Goal: Transaction & Acquisition: Subscribe to service/newsletter

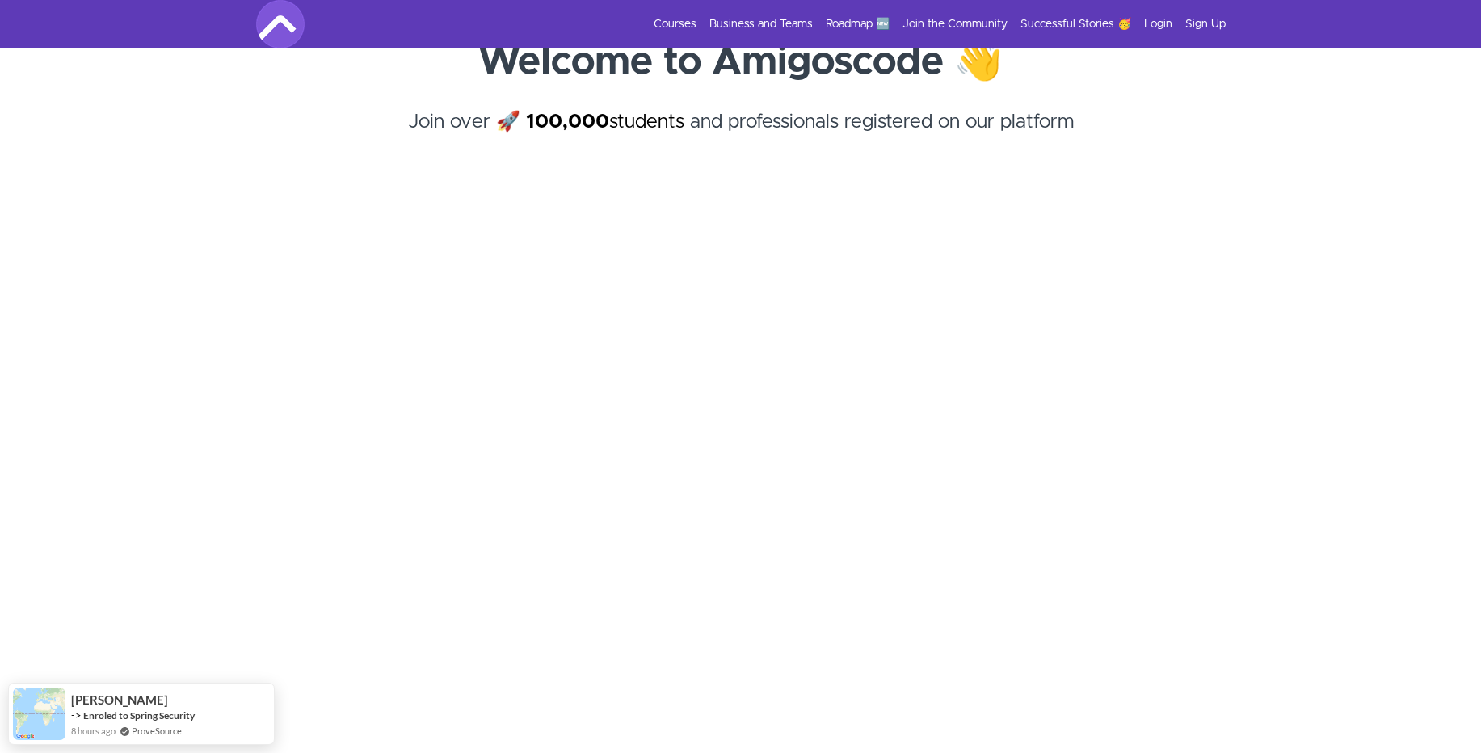
scroll to position [128, 0]
click at [1159, 24] on link "Login" at bounding box center [1158, 24] width 28 height 16
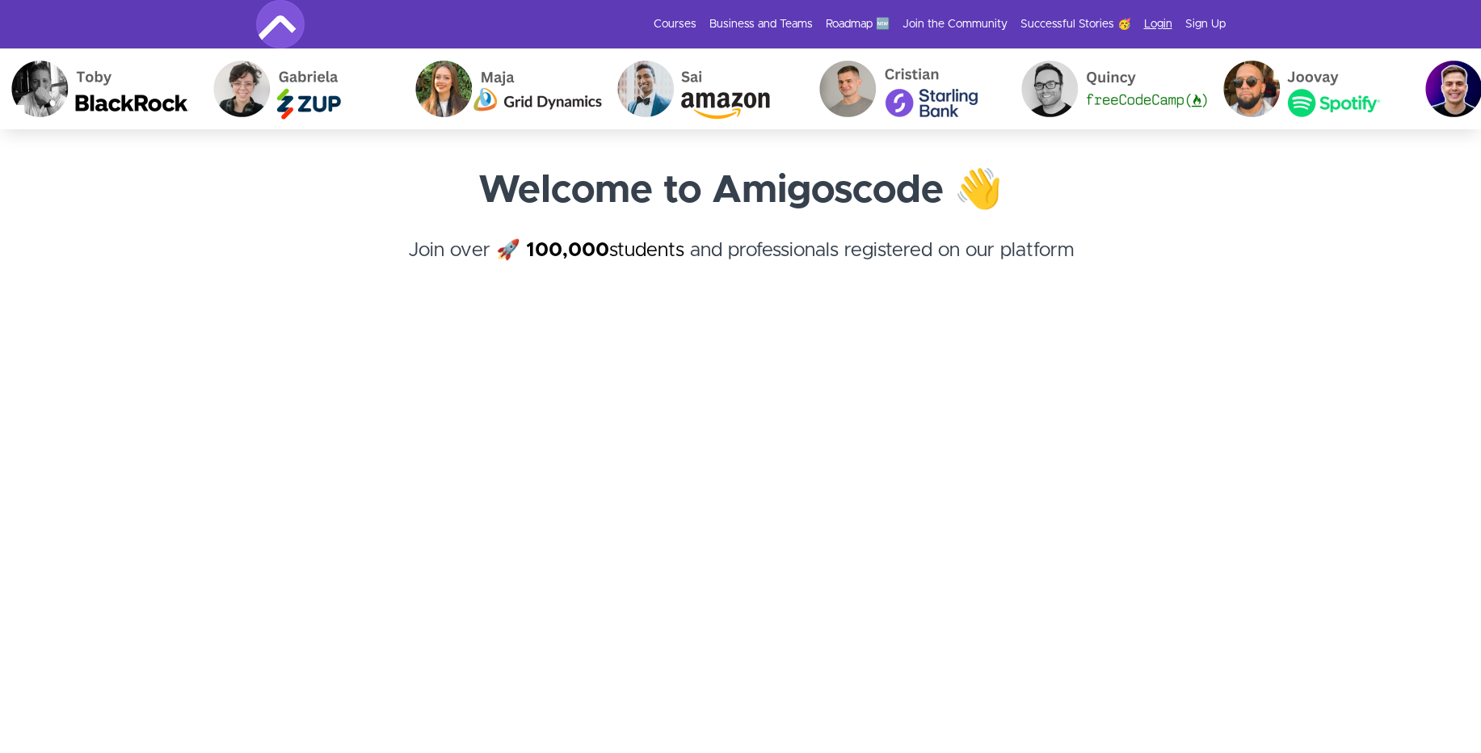
click at [1158, 23] on link "Login" at bounding box center [1158, 24] width 28 height 16
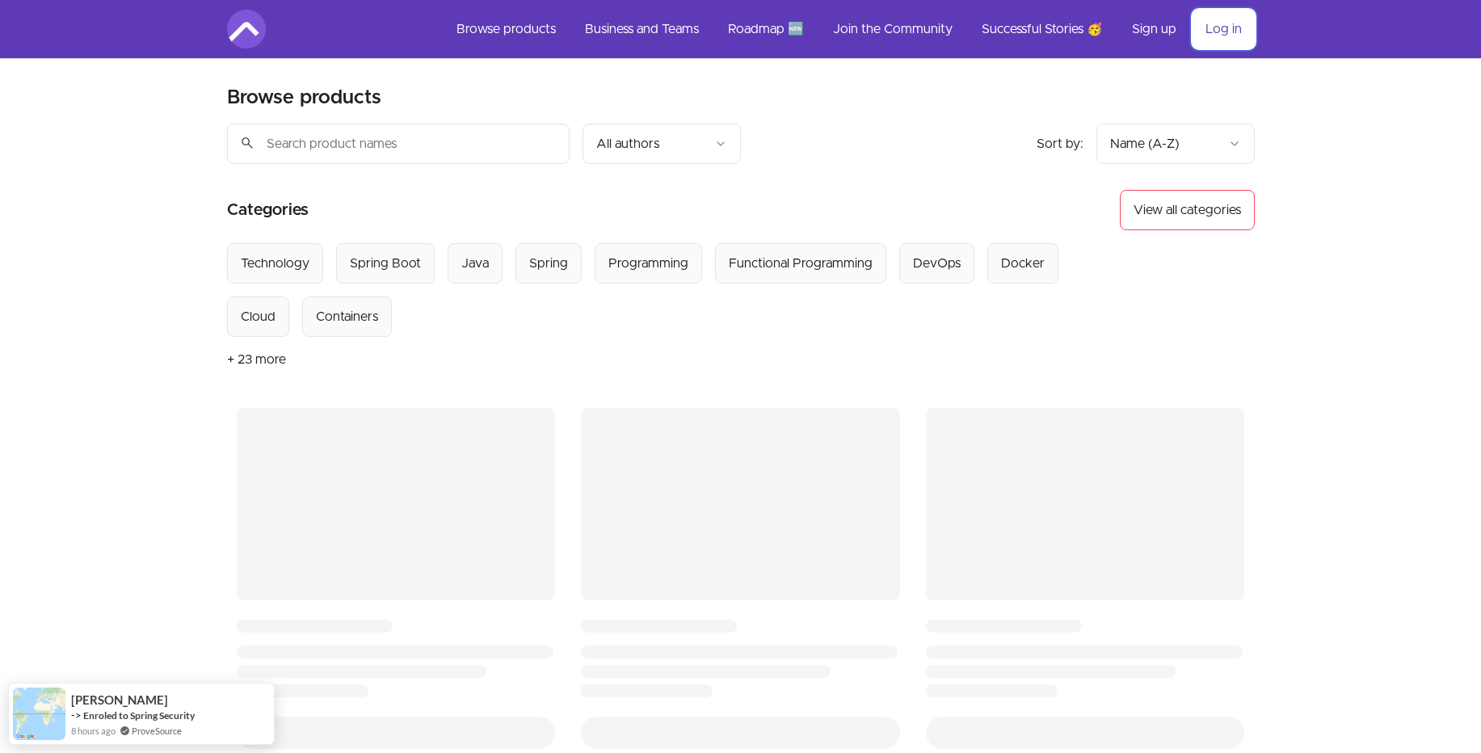
click at [1226, 26] on link "Log in" at bounding box center [1223, 29] width 62 height 39
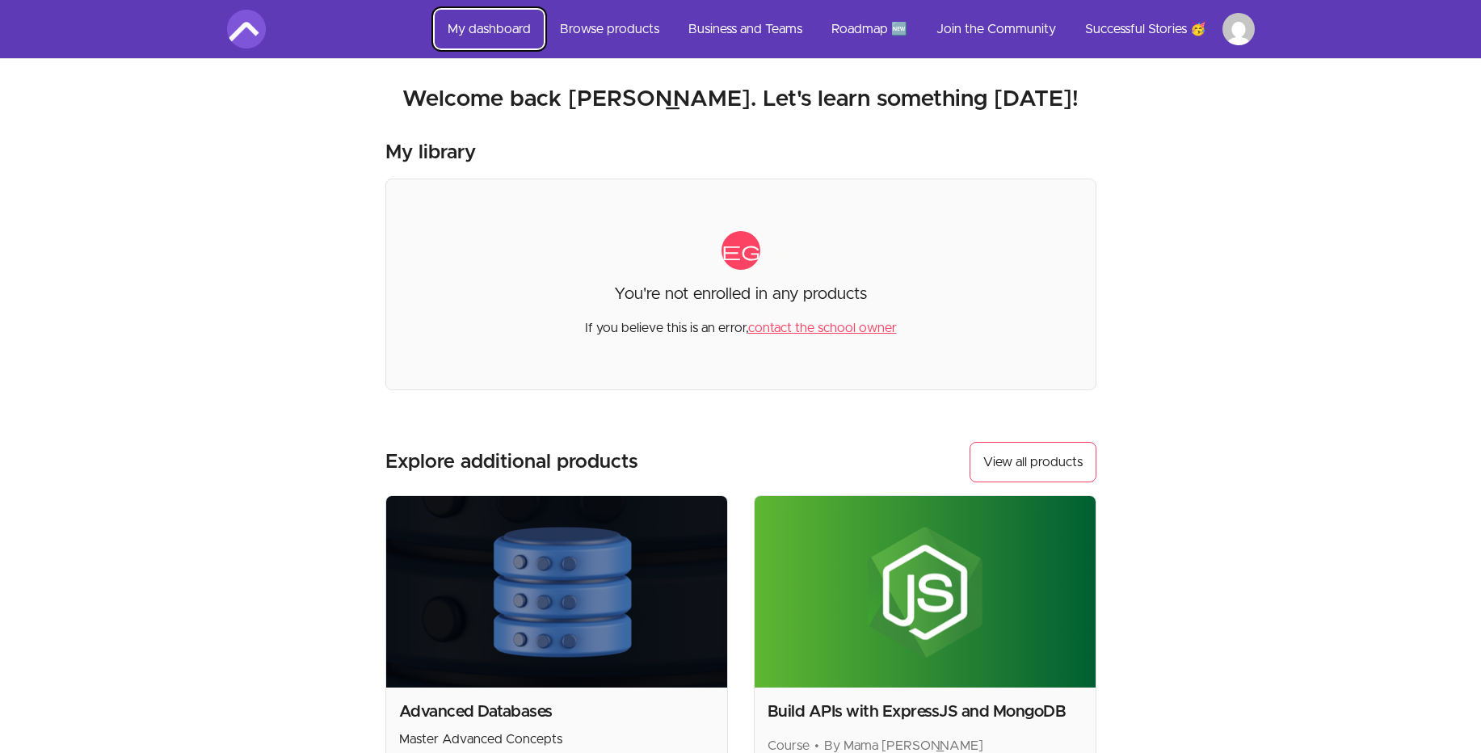
click at [484, 27] on link "My dashboard" at bounding box center [489, 29] width 109 height 39
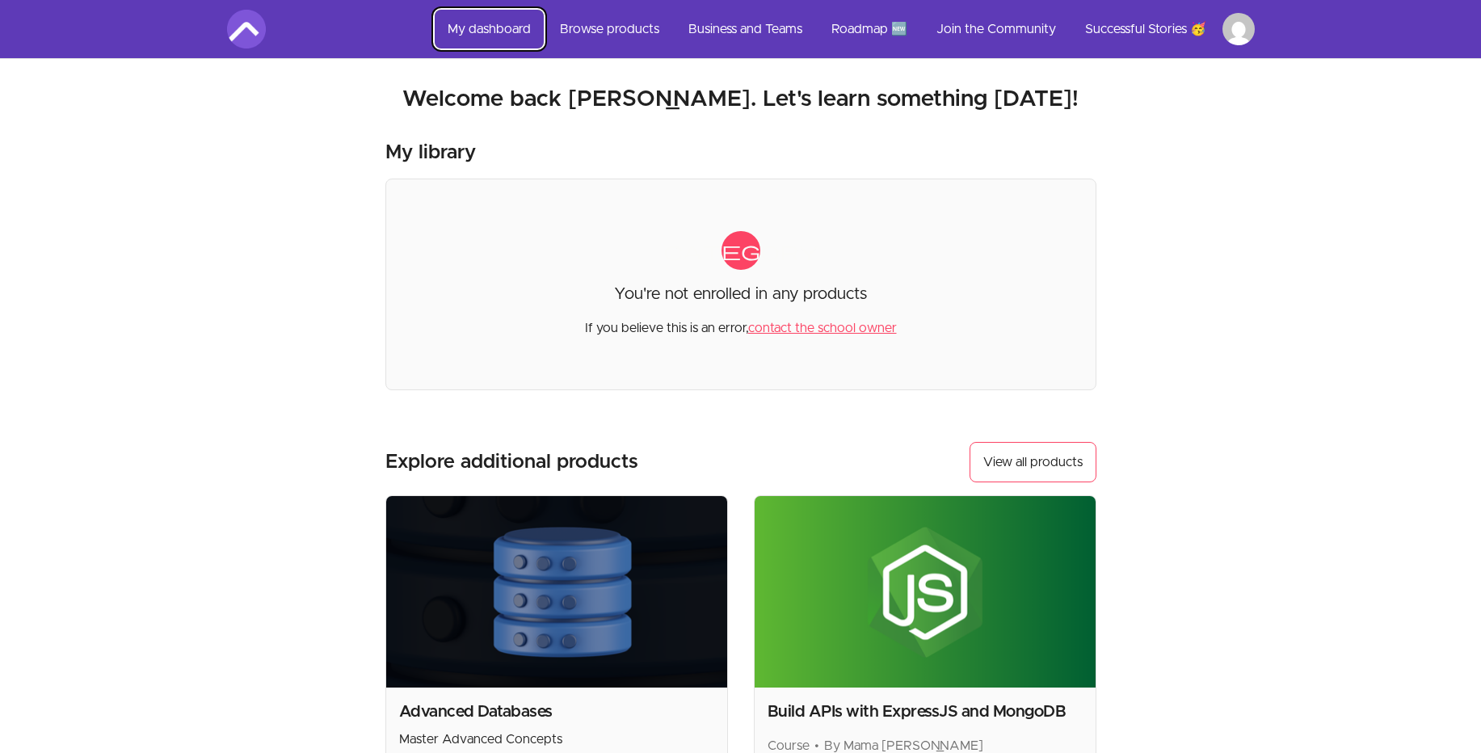
click at [484, 27] on link "My dashboard" at bounding box center [489, 29] width 109 height 39
click at [469, 34] on link "My dashboard" at bounding box center [489, 29] width 109 height 39
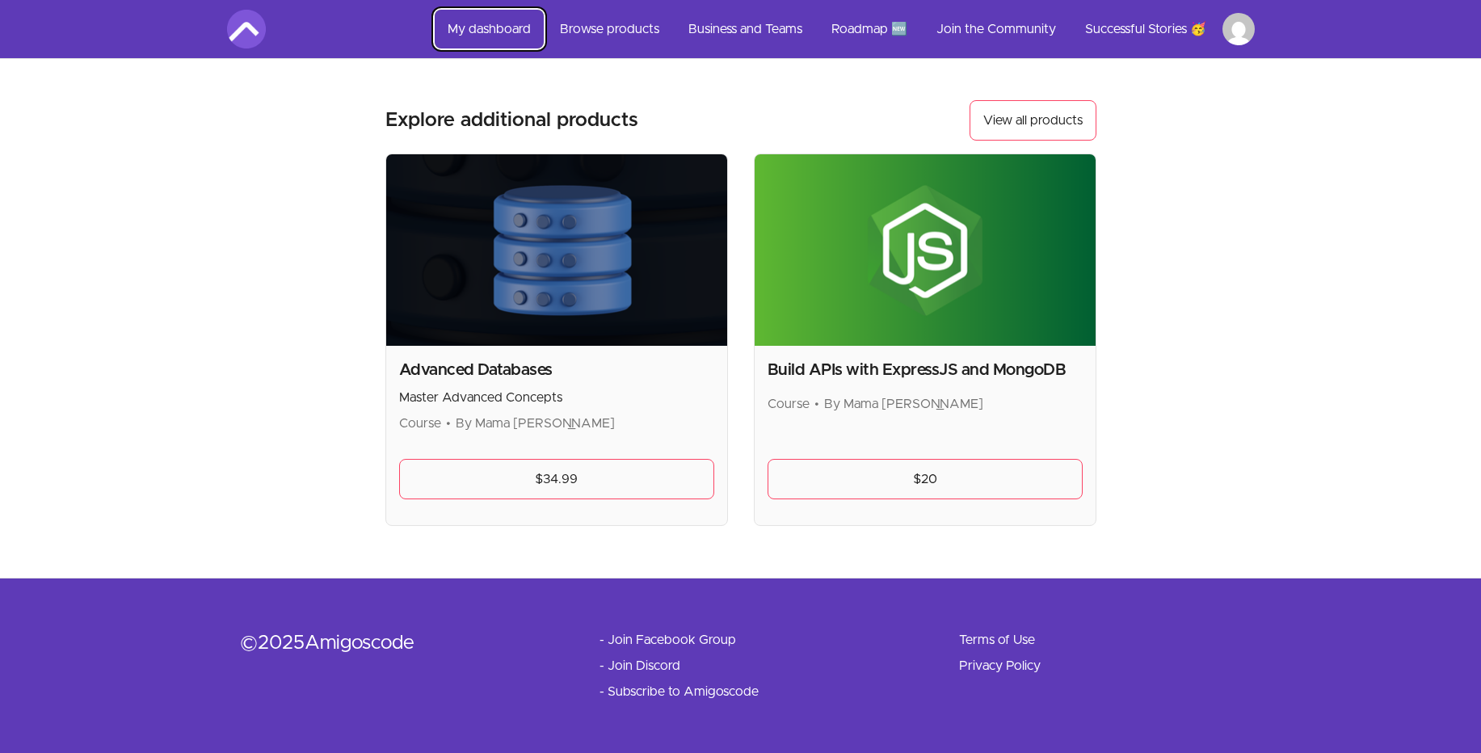
scroll to position [338, 0]
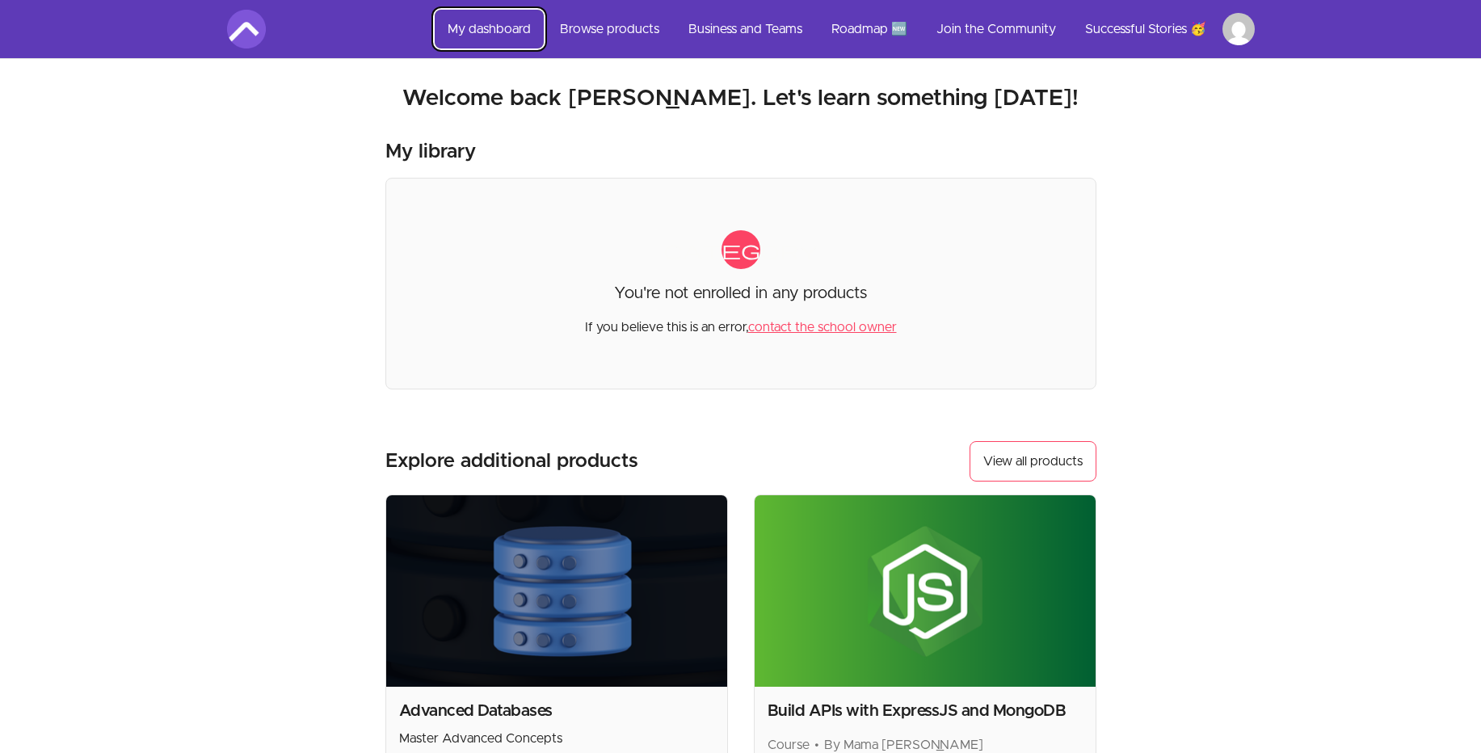
click at [479, 23] on link "My dashboard" at bounding box center [489, 29] width 109 height 39
click at [855, 25] on link "Roadmap 🆕" at bounding box center [869, 29] width 102 height 39
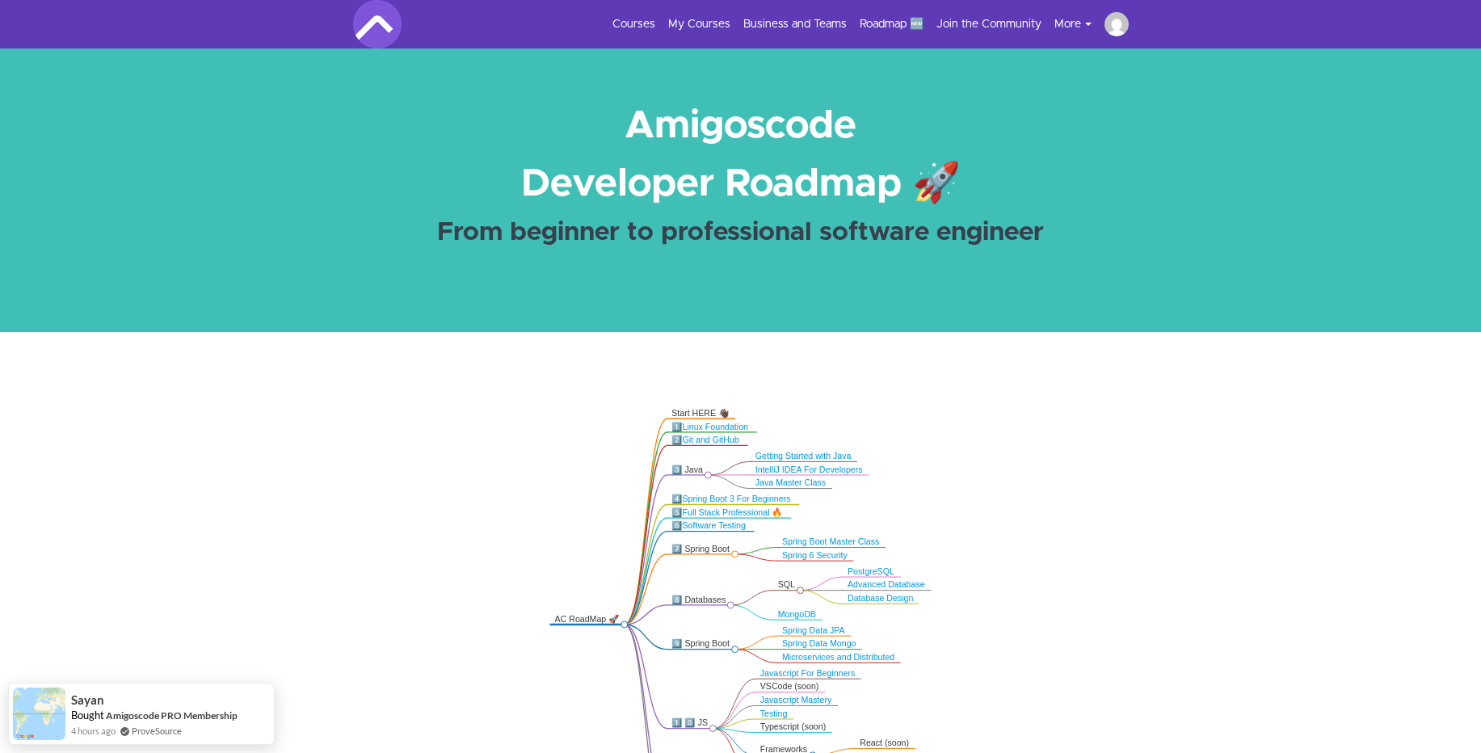
scroll to position [3, 0]
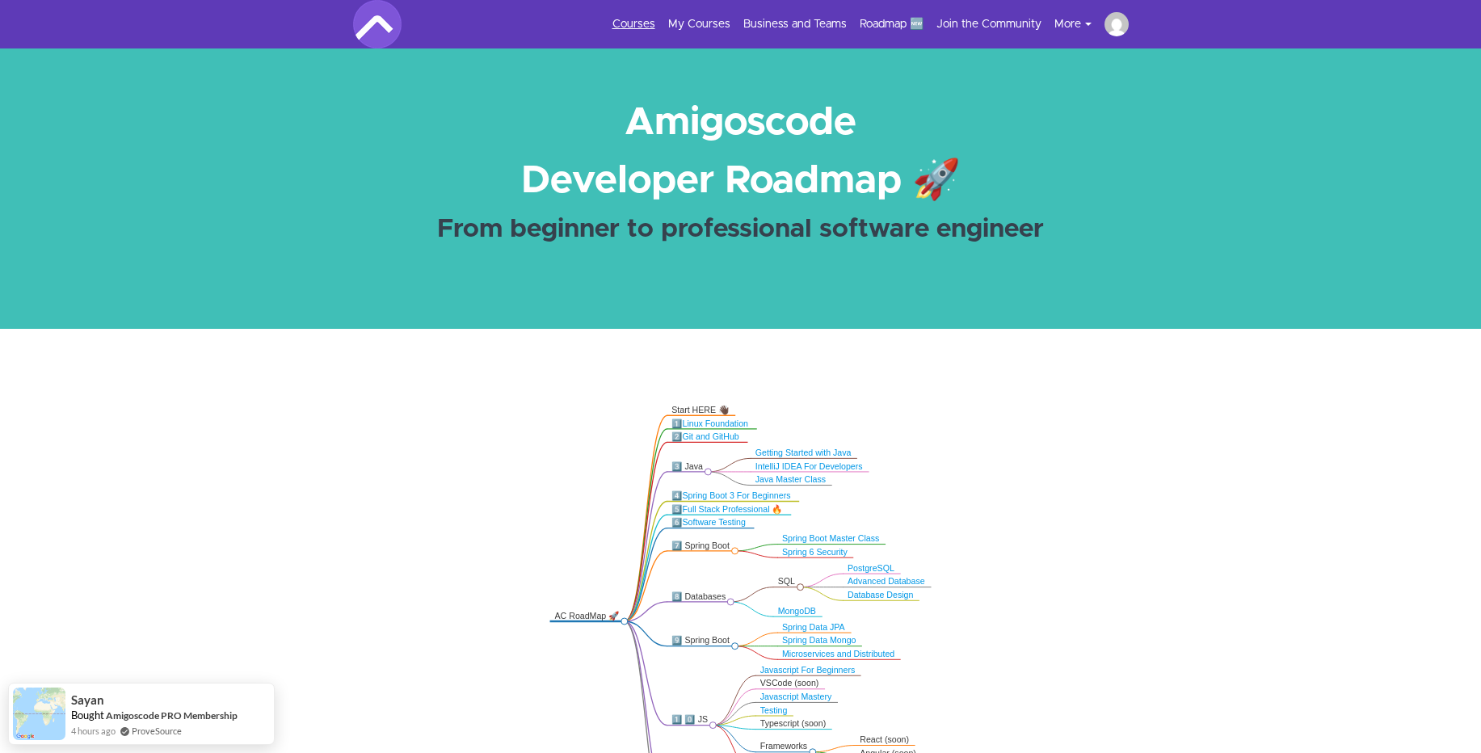
click at [632, 21] on link "Courses" at bounding box center [633, 24] width 43 height 16
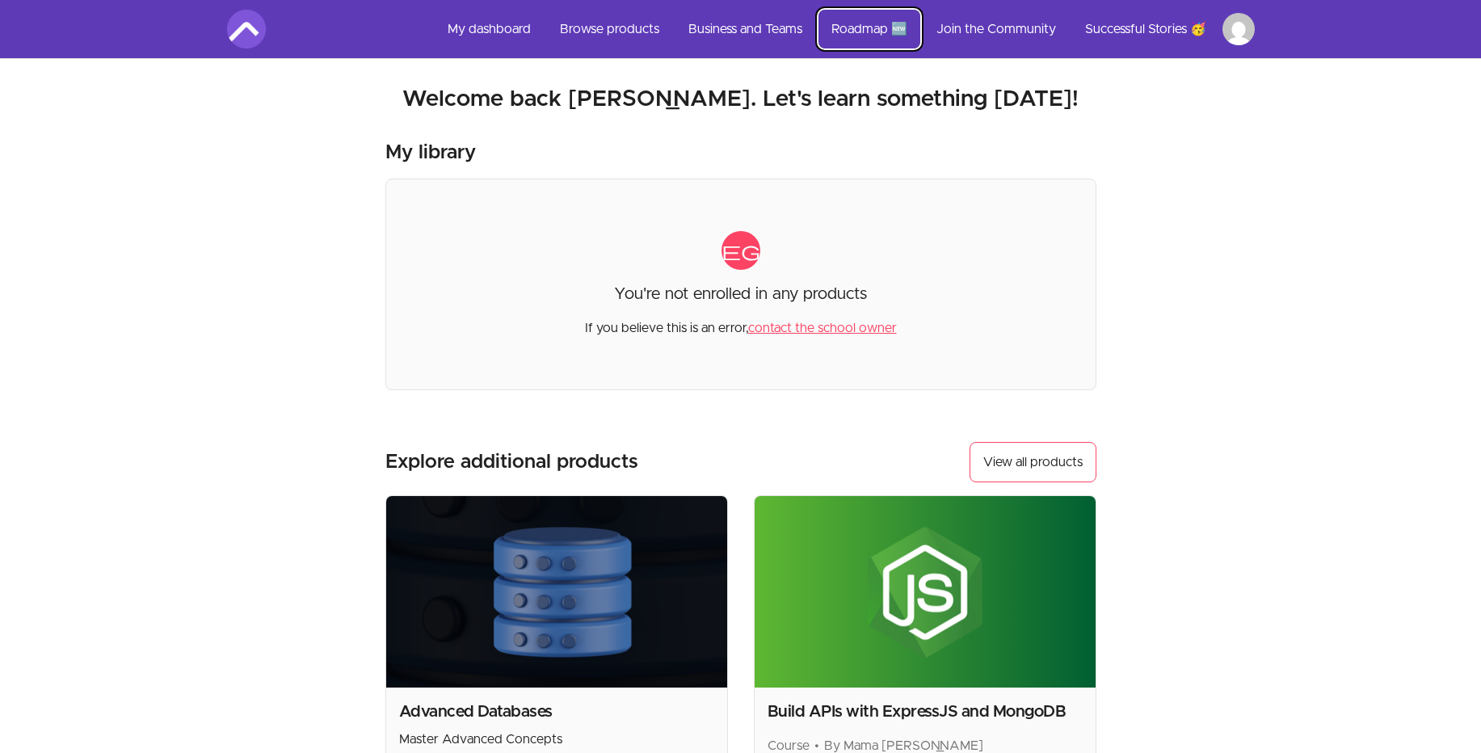
click at [858, 26] on link "Roadmap 🆕" at bounding box center [869, 29] width 102 height 39
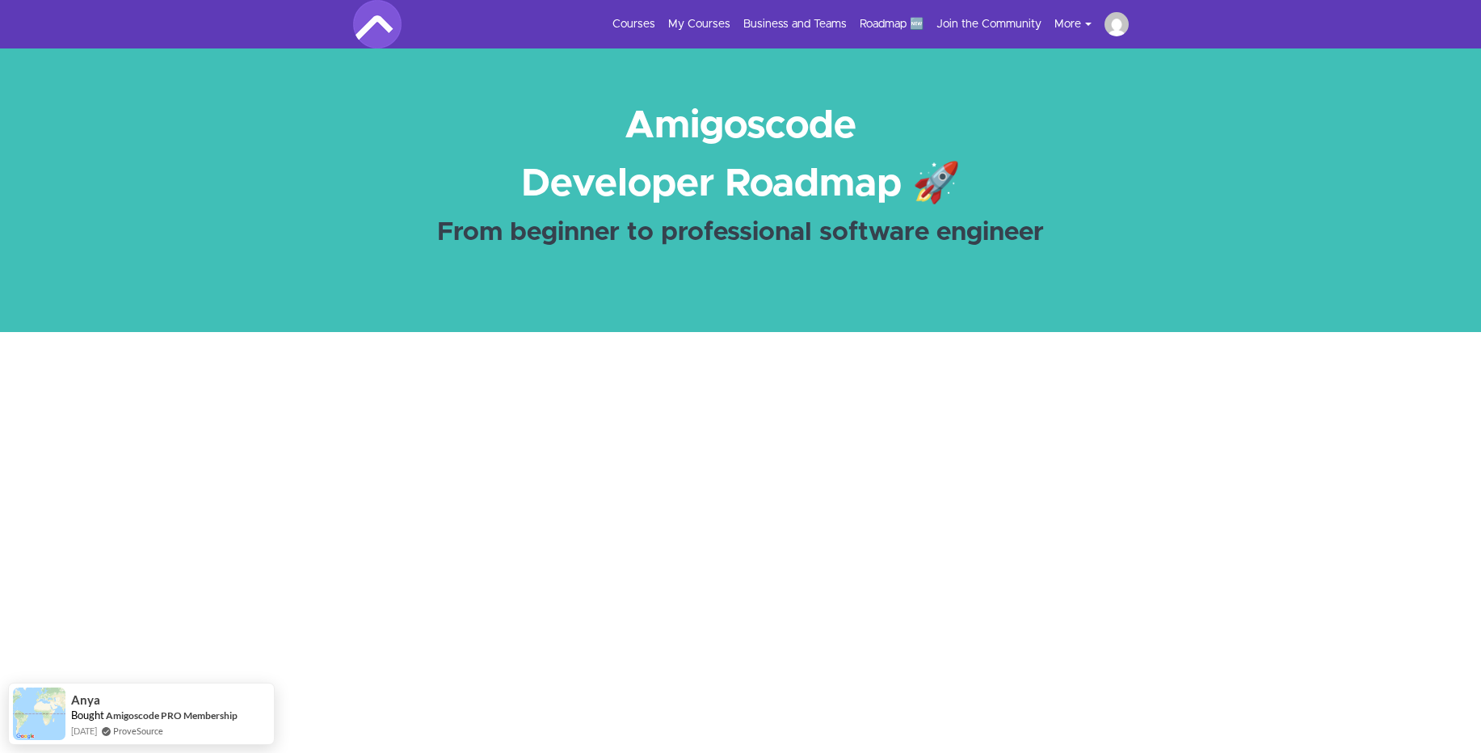
click at [1117, 20] on img at bounding box center [1116, 24] width 24 height 24
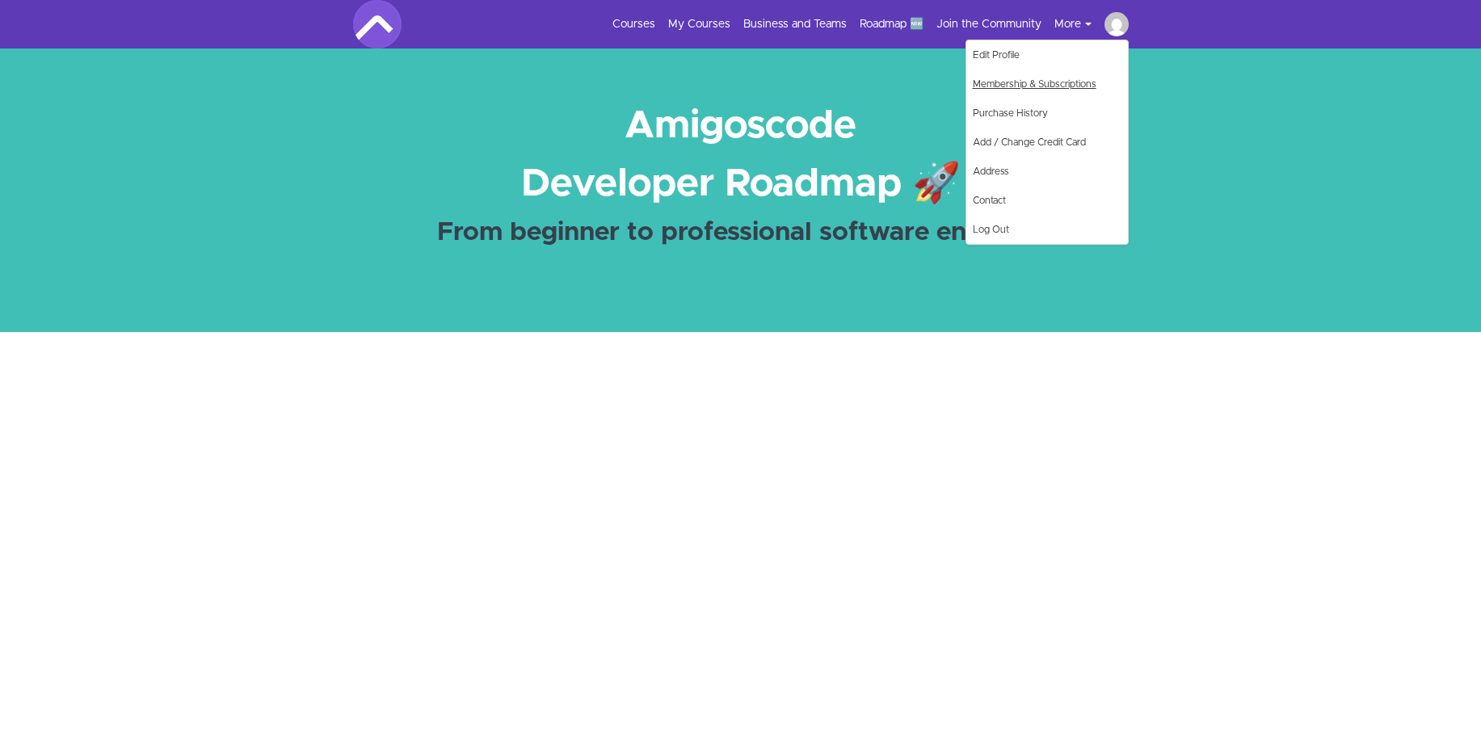
click at [1003, 88] on link "Membership & Subscriptions" at bounding box center [1047, 83] width 162 height 29
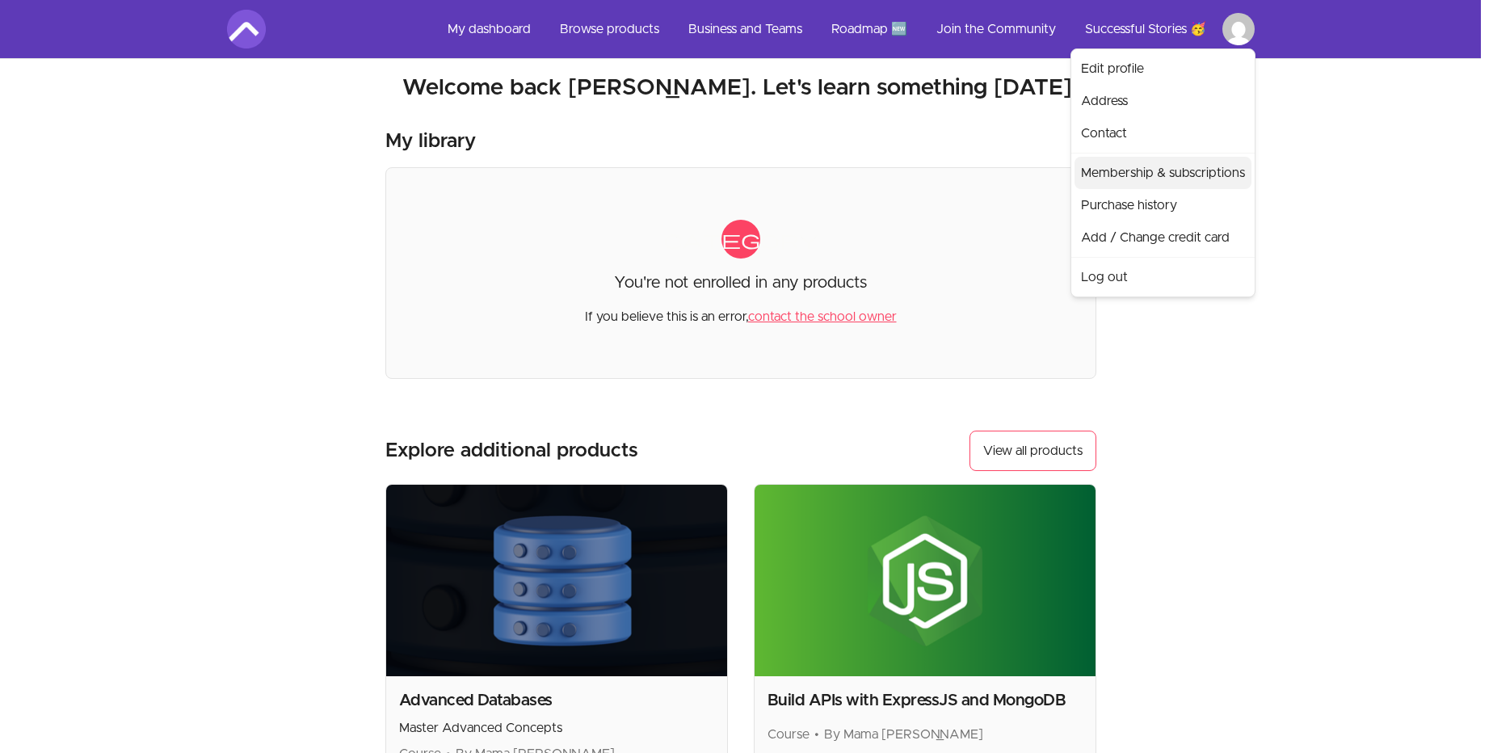
click at [1125, 174] on link "Membership & subscriptions" at bounding box center [1162, 173] width 177 height 32
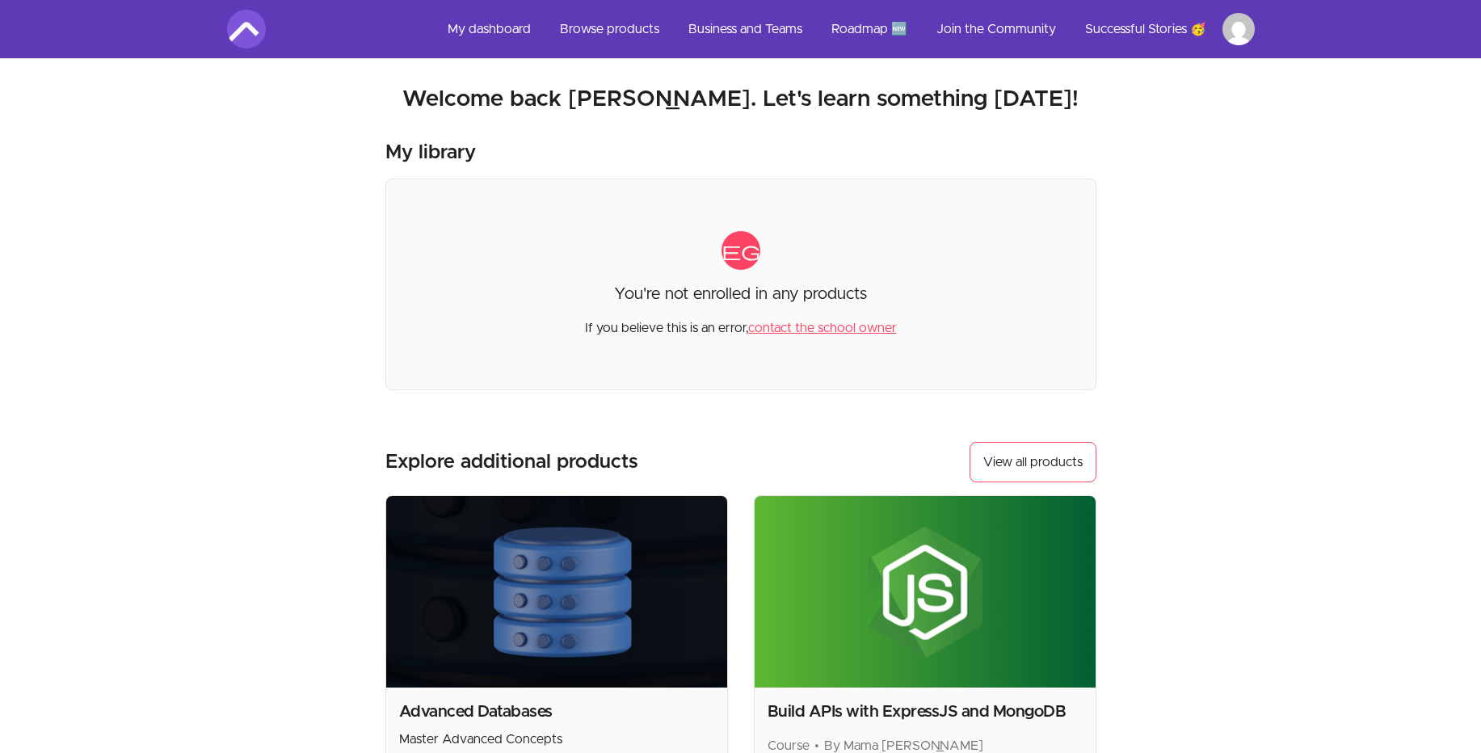
click at [1232, 26] on html "Skip to main content Main menu Includes navigation links and user settings My d…" at bounding box center [740, 547] width 1481 height 1095
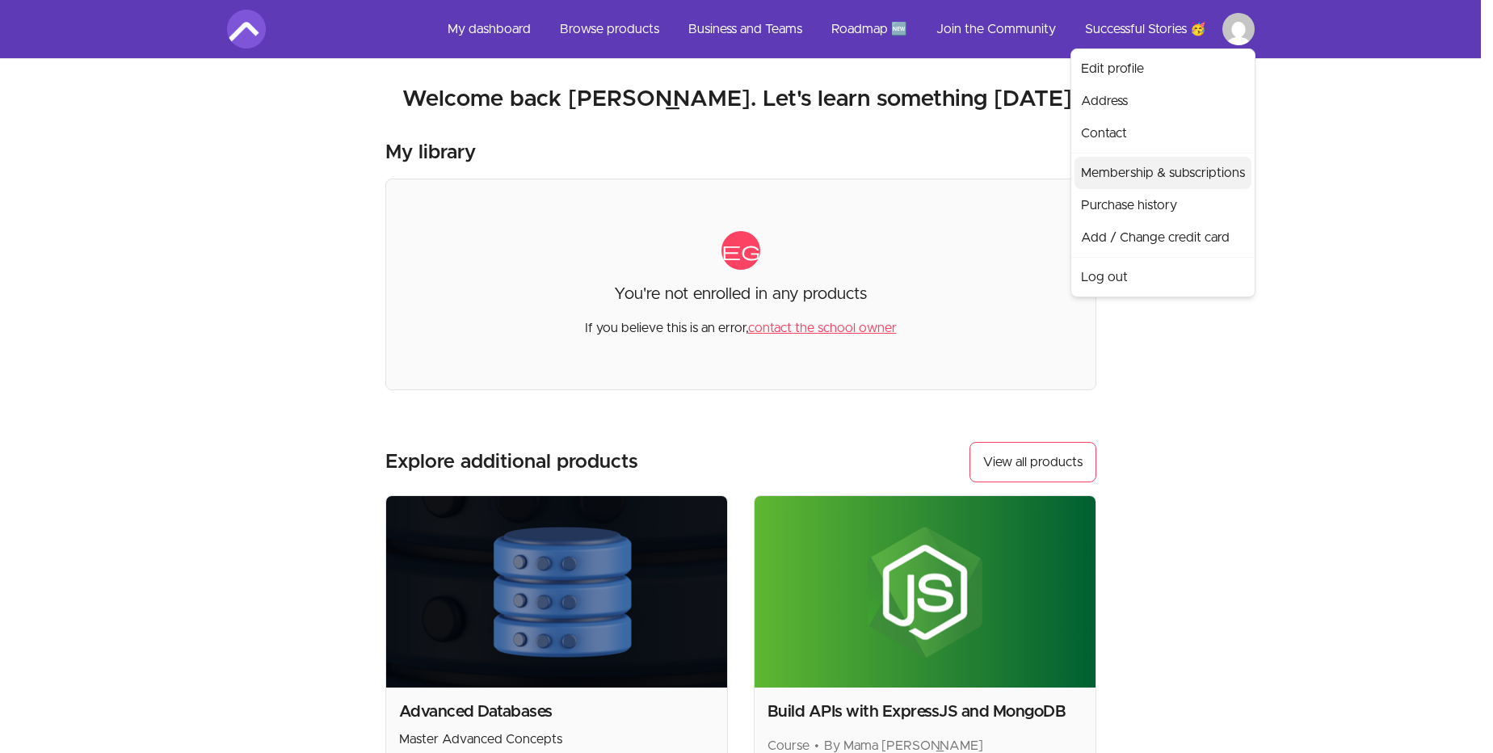
click at [1140, 180] on link "Membership & subscriptions" at bounding box center [1162, 173] width 177 height 32
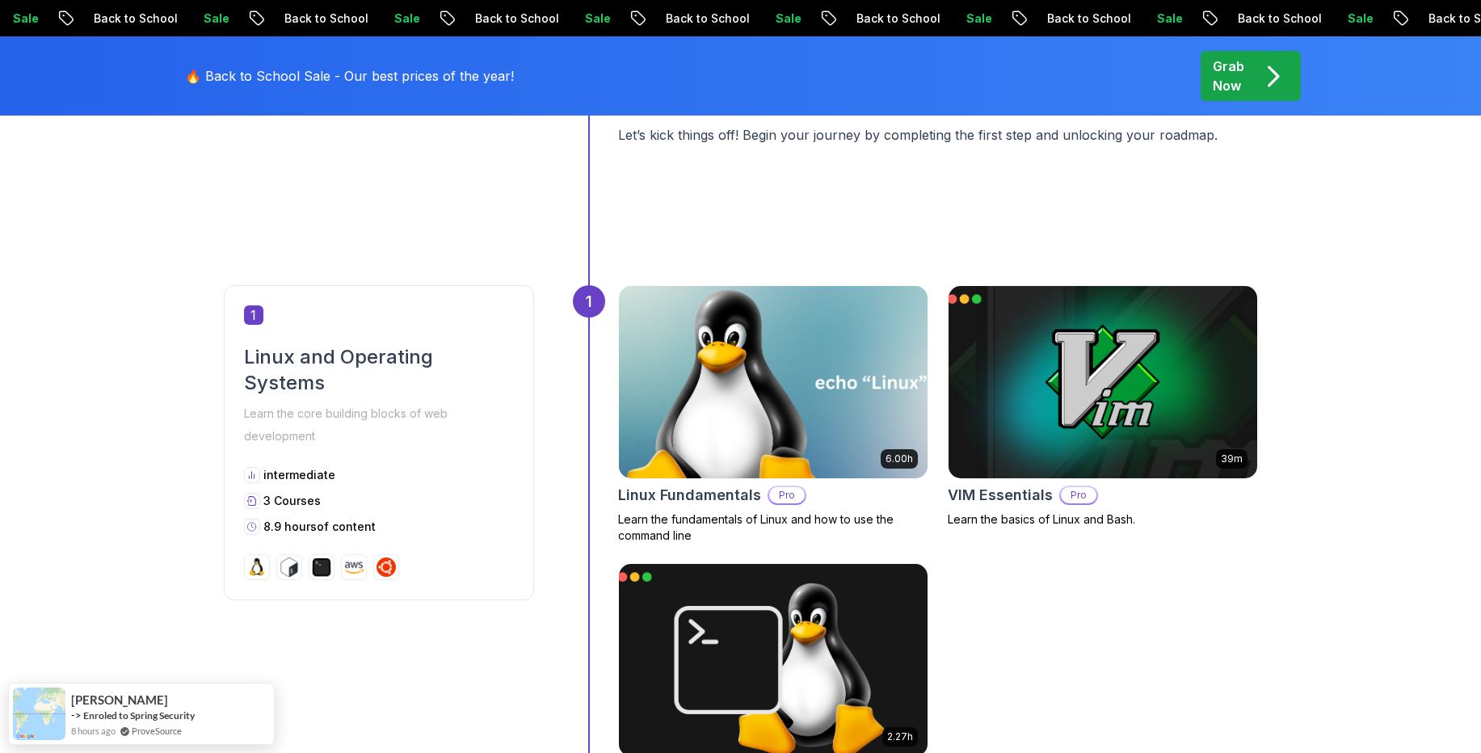
scroll to position [623, 0]
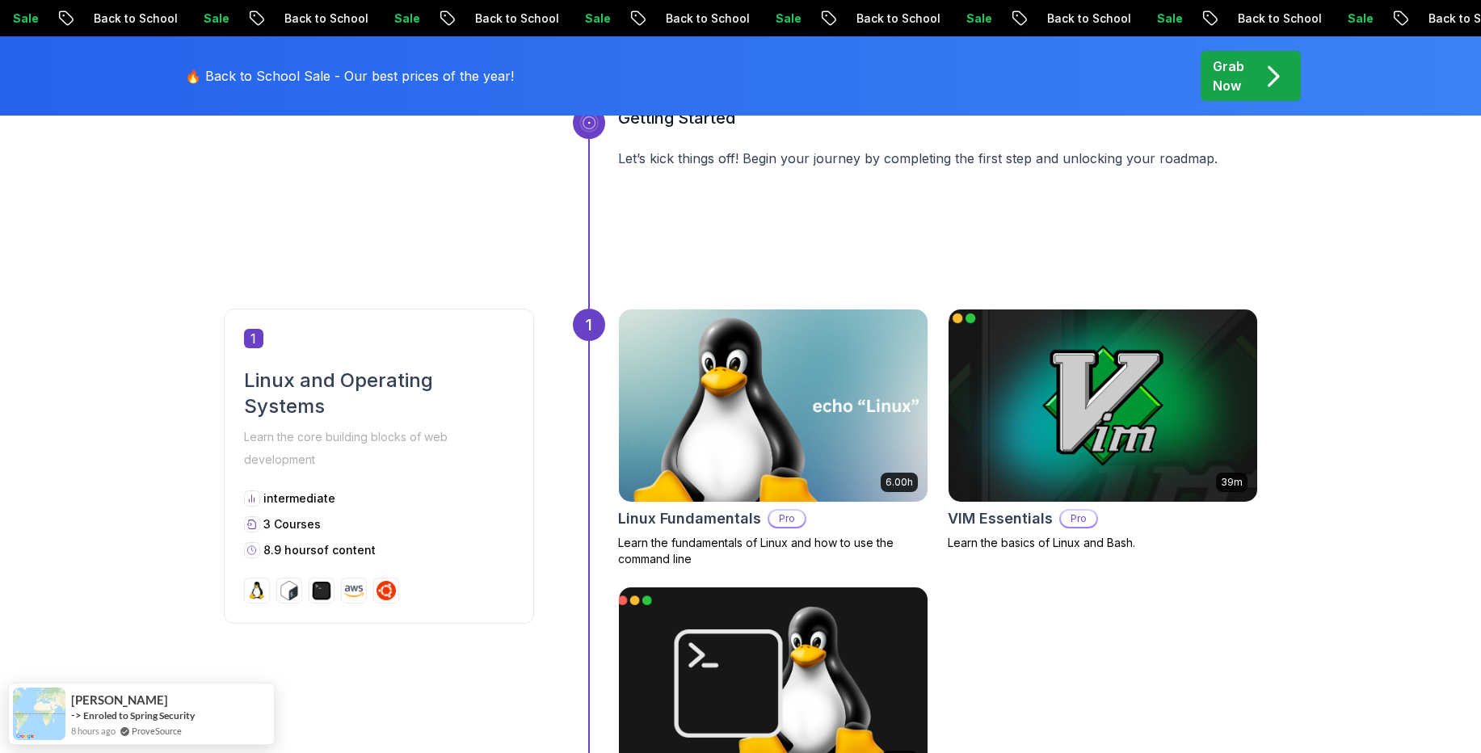
click at [1054, 397] on img at bounding box center [1102, 406] width 324 height 202
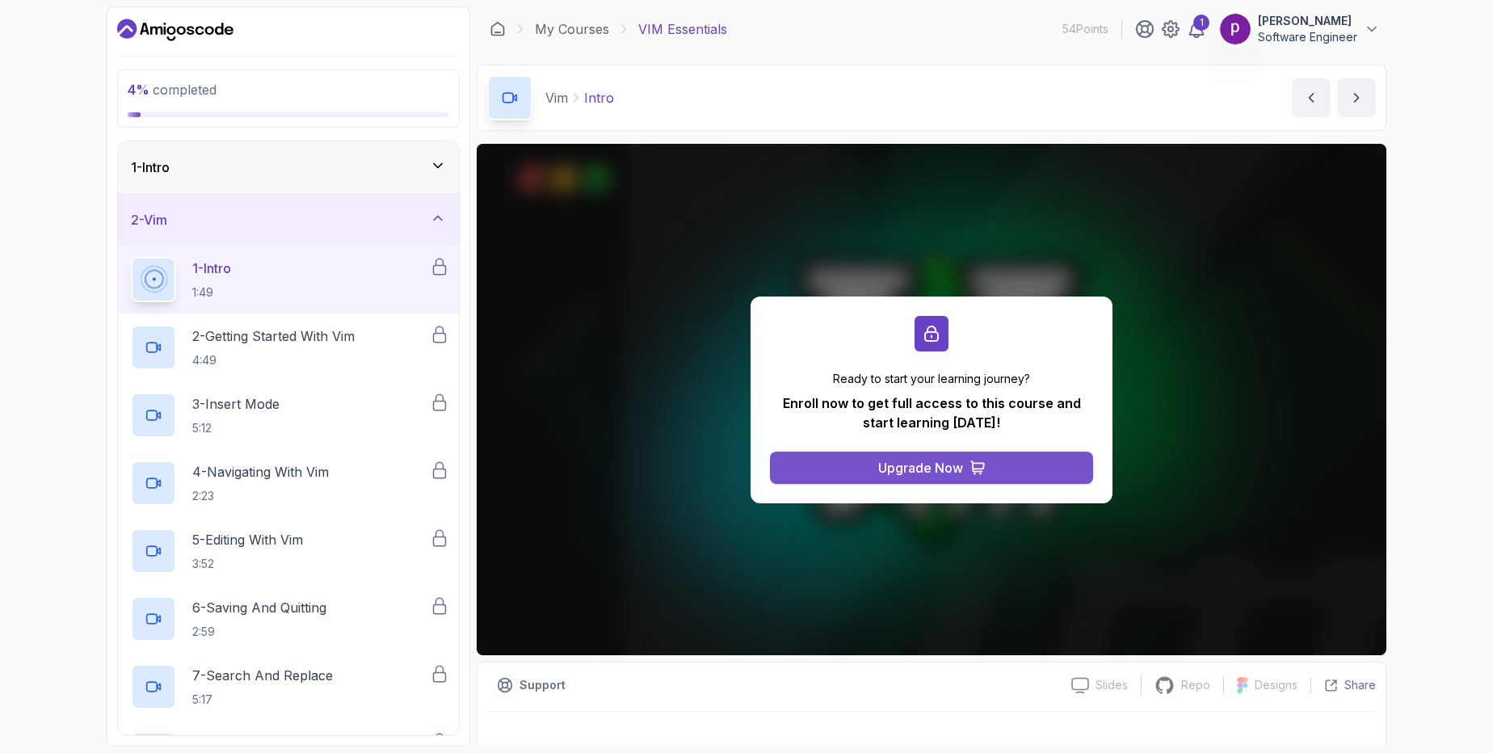
click at [877, 464] on button "Upgrade Now" at bounding box center [931, 468] width 323 height 32
click at [1372, 27] on icon at bounding box center [1372, 29] width 16 height 16
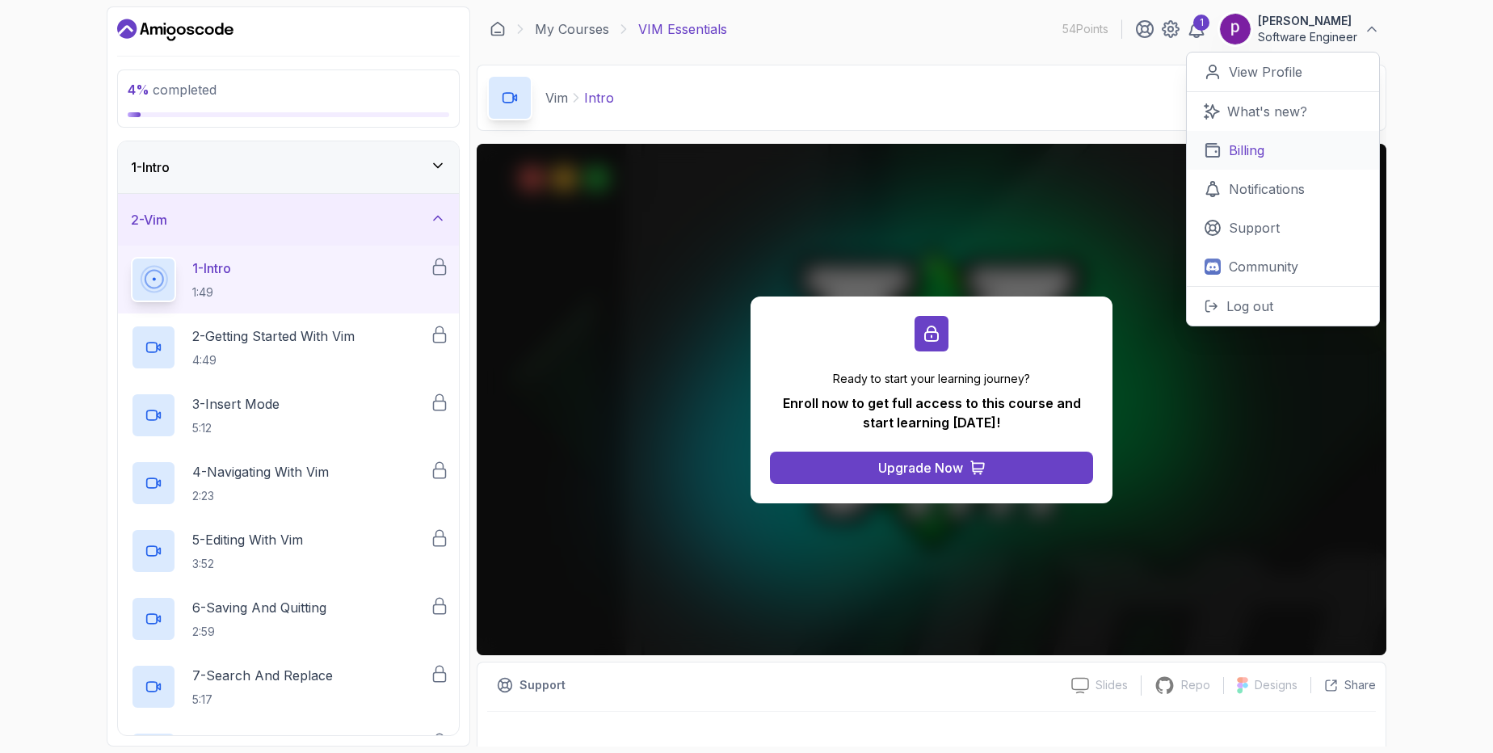
click at [1222, 154] on link "Billing" at bounding box center [1283, 150] width 192 height 39
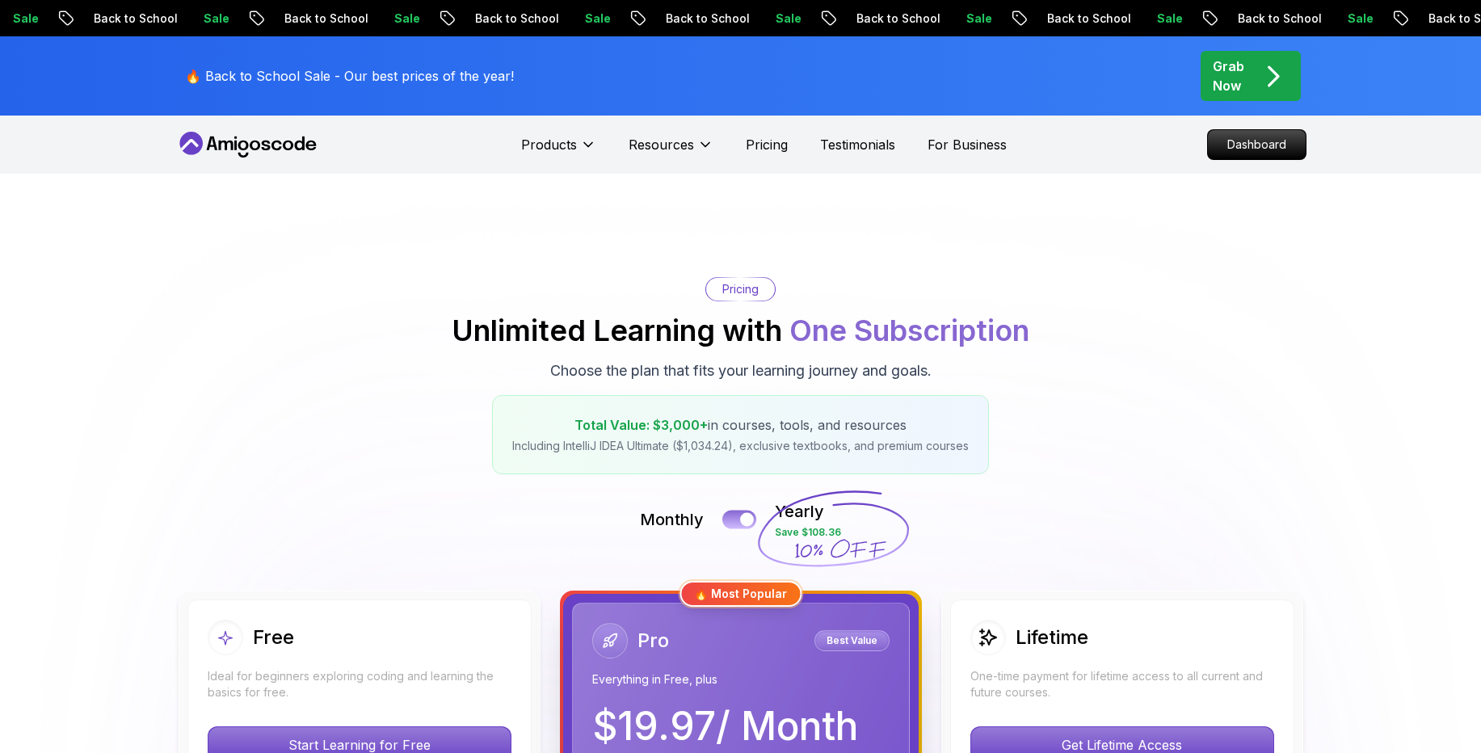
click at [741, 513] on div at bounding box center [747, 520] width 14 height 14
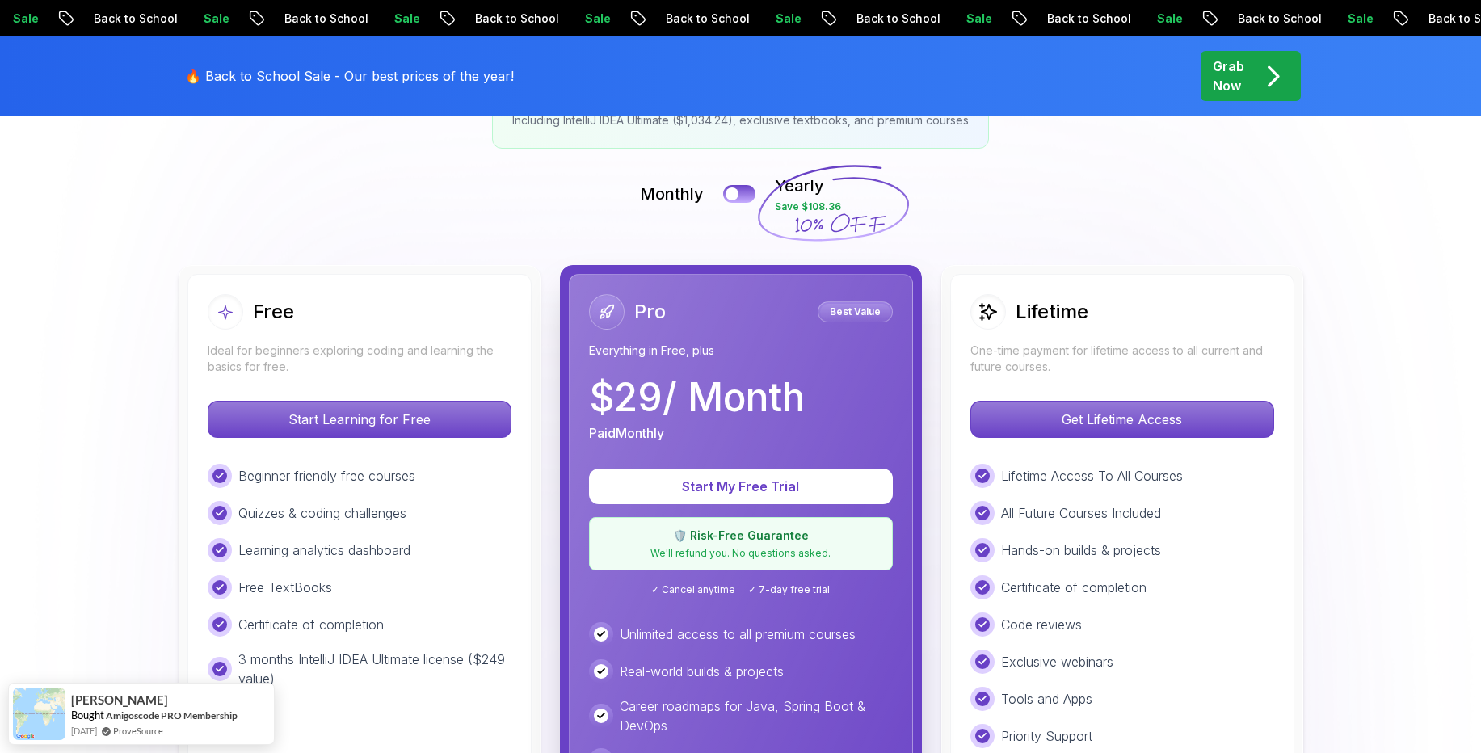
scroll to position [330, 0]
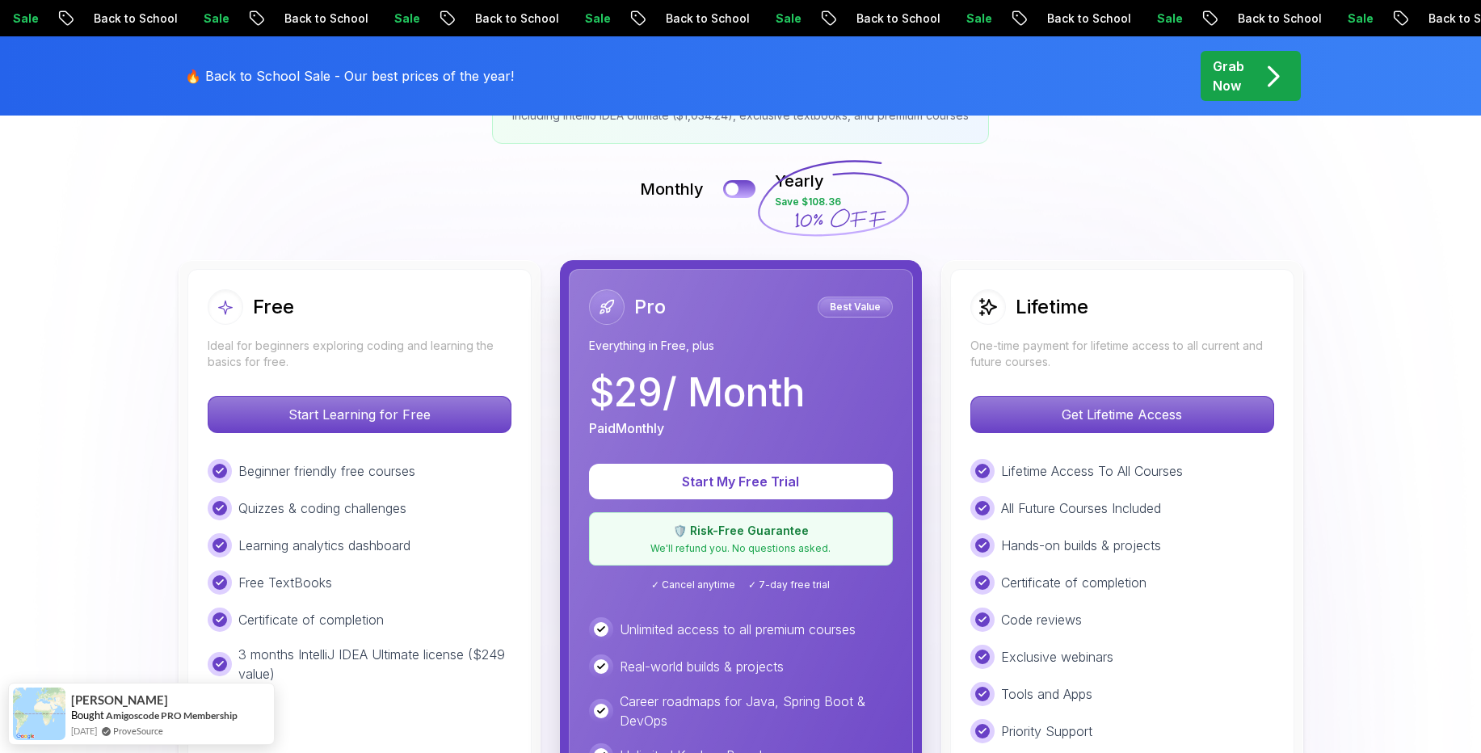
click at [1255, 62] on div "Grab Now" at bounding box center [1251, 76] width 76 height 39
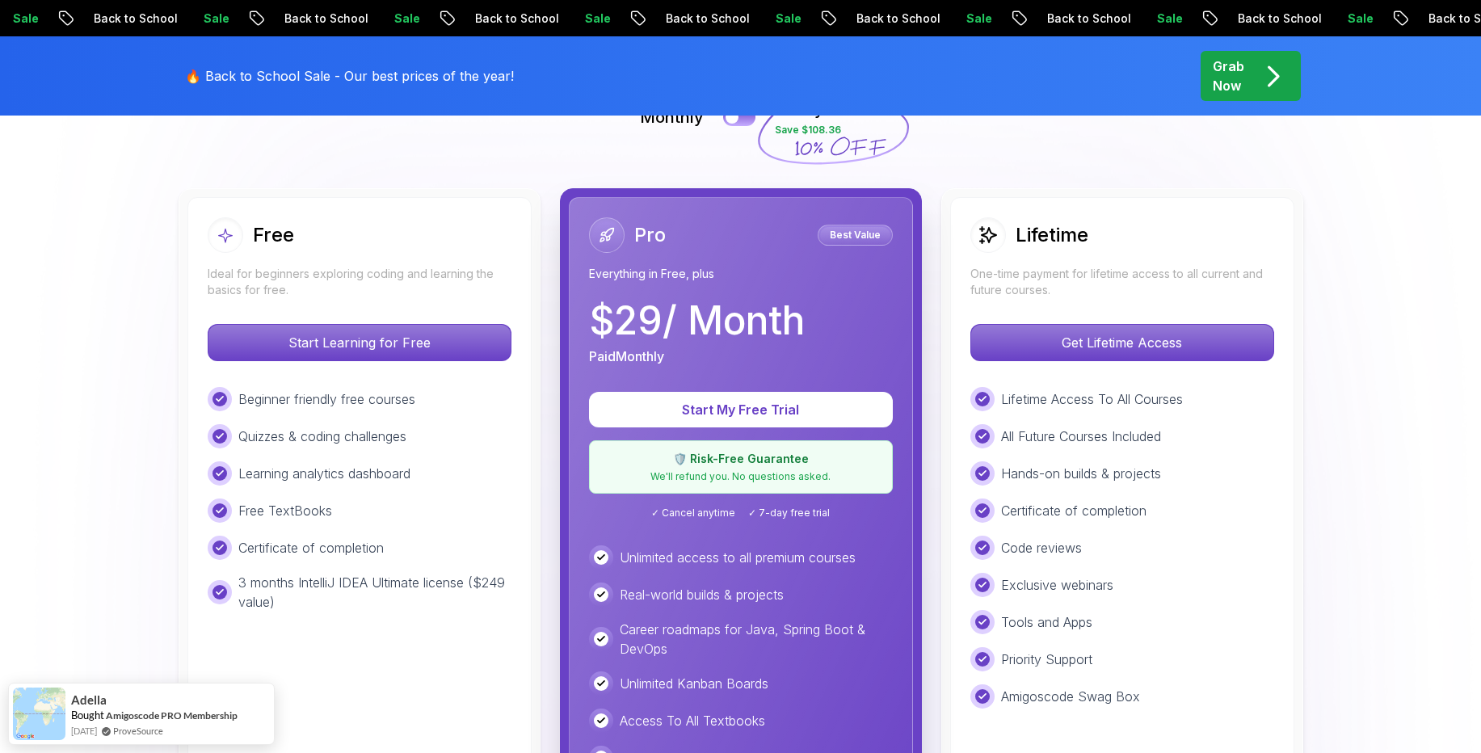
scroll to position [399, 0]
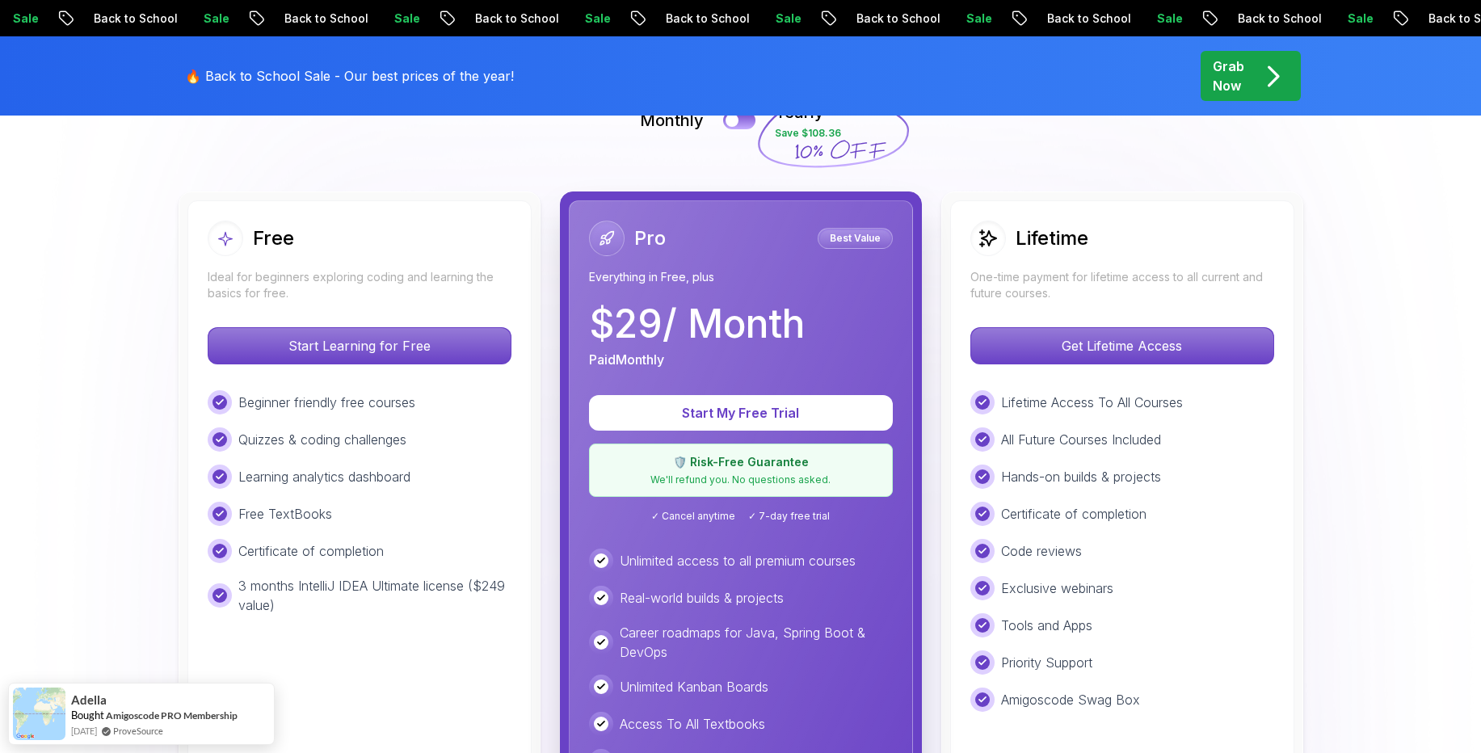
click at [627, 567] on p "Unlimited access to all premium courses" at bounding box center [738, 560] width 236 height 19
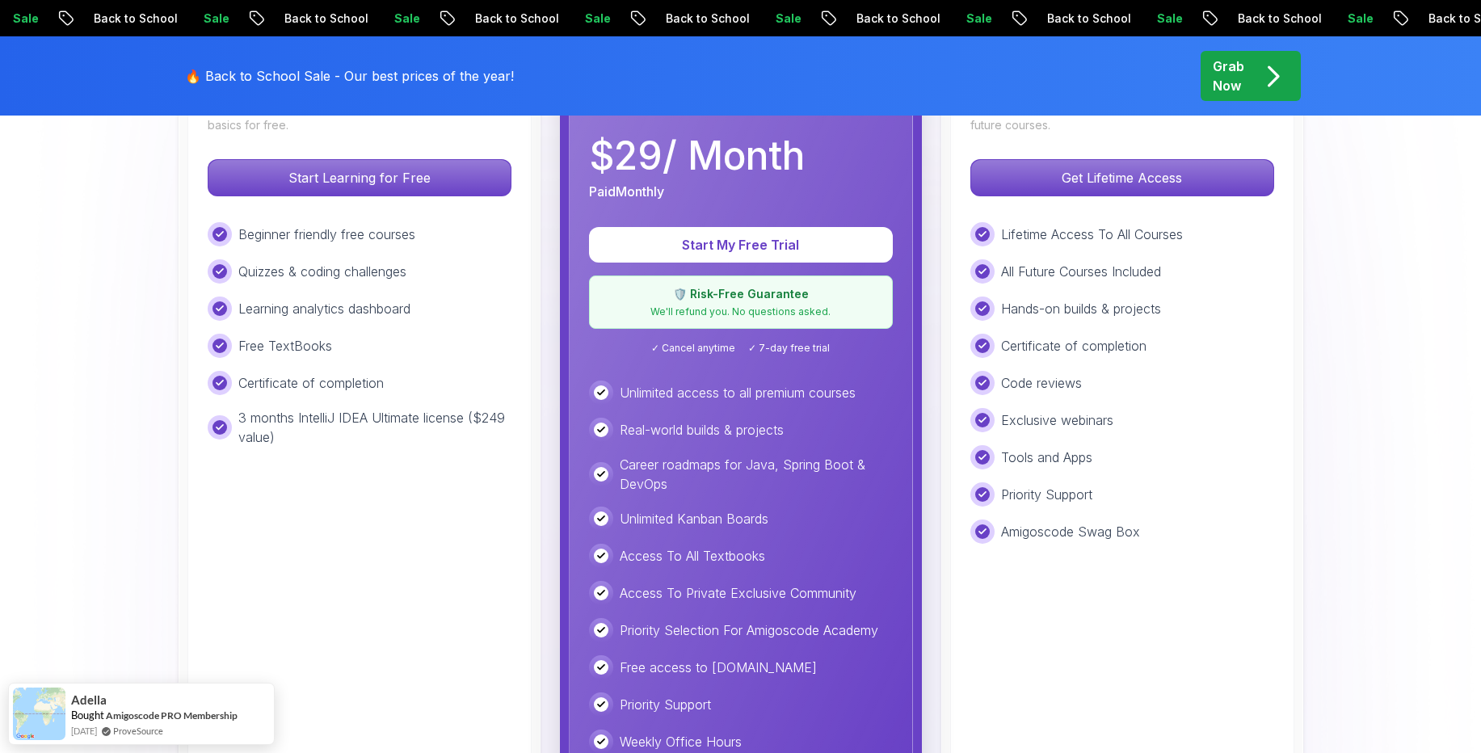
scroll to position [597, 0]
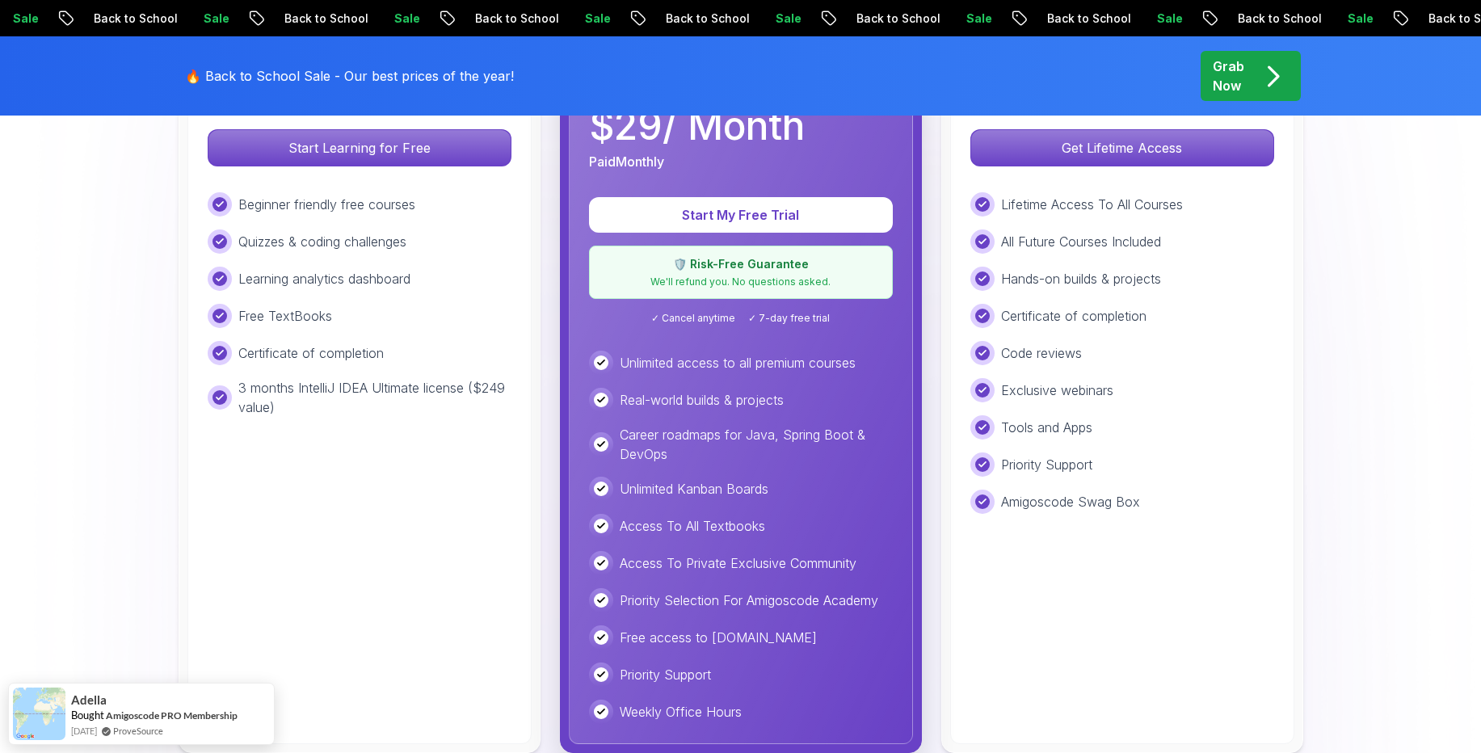
click at [629, 544] on div "Unlimited access to all premium courses Real-world builds & projects Career roa…" at bounding box center [741, 537] width 304 height 373
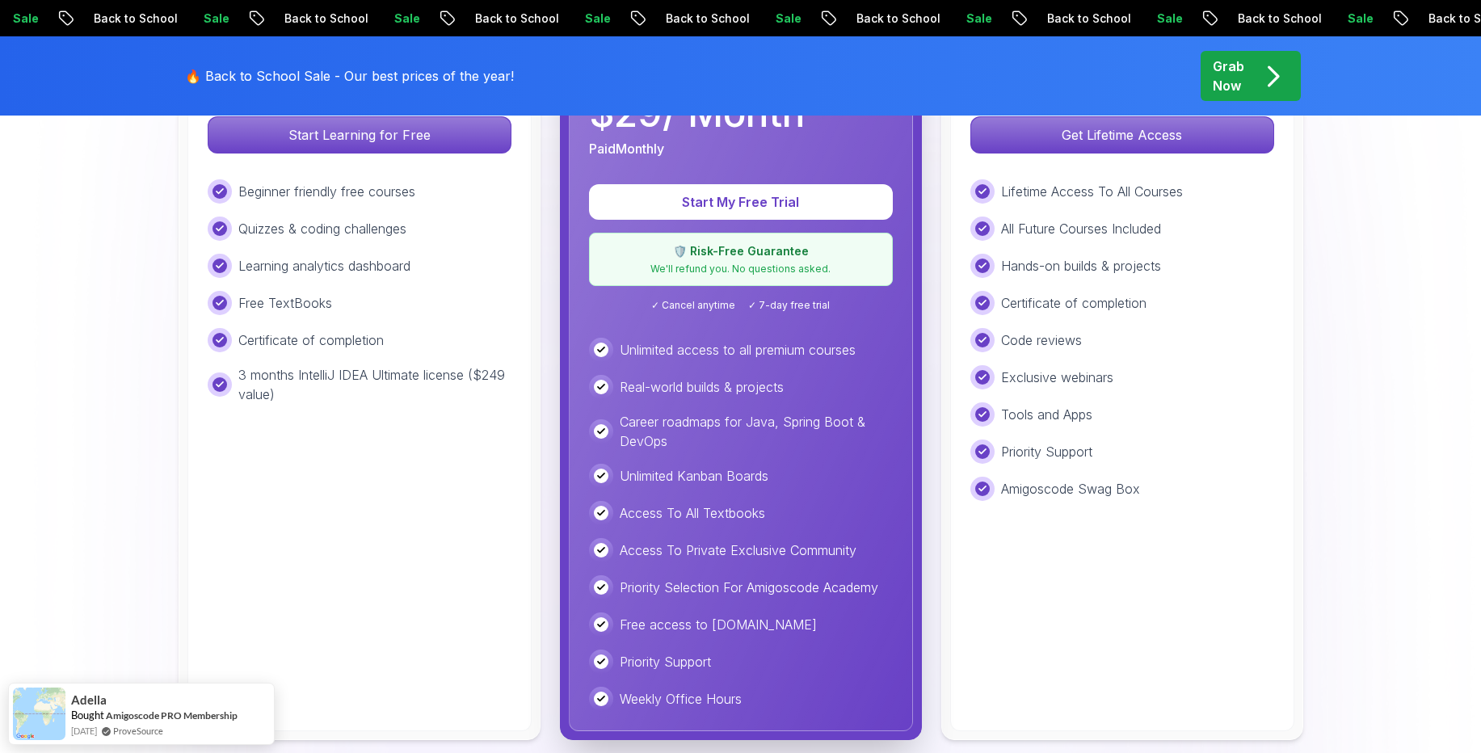
scroll to position [366, 0]
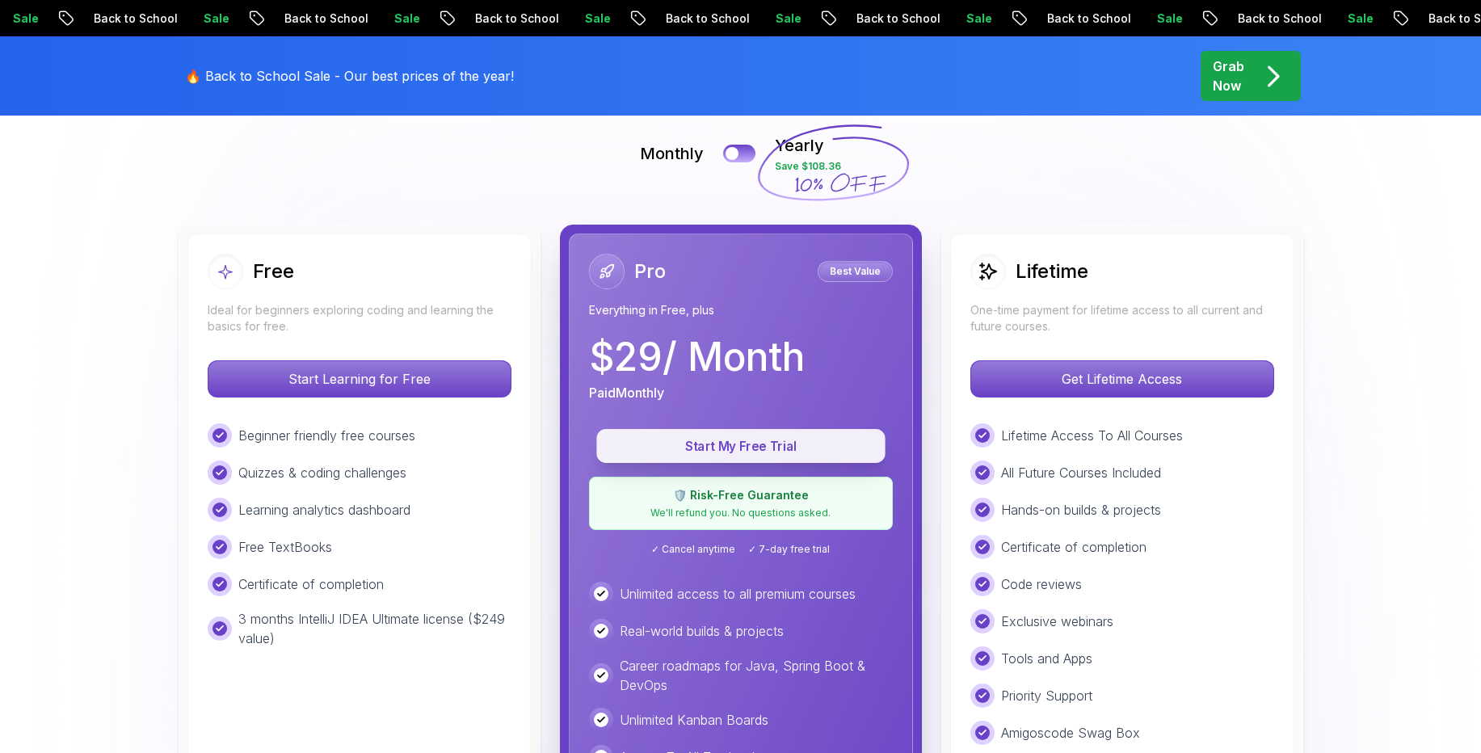
click at [673, 448] on p "Start My Free Trial" at bounding box center [741, 446] width 252 height 19
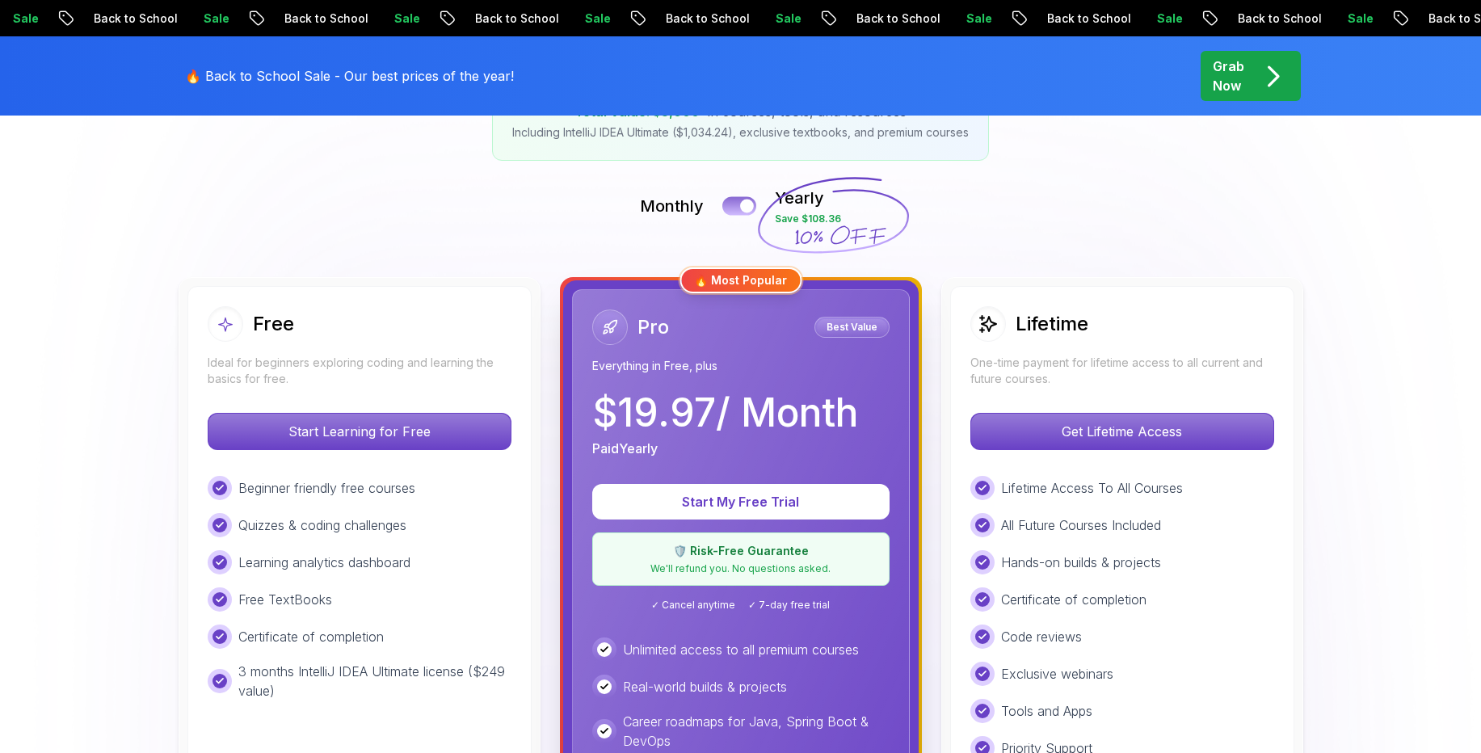
click at [748, 204] on div at bounding box center [747, 207] width 14 height 14
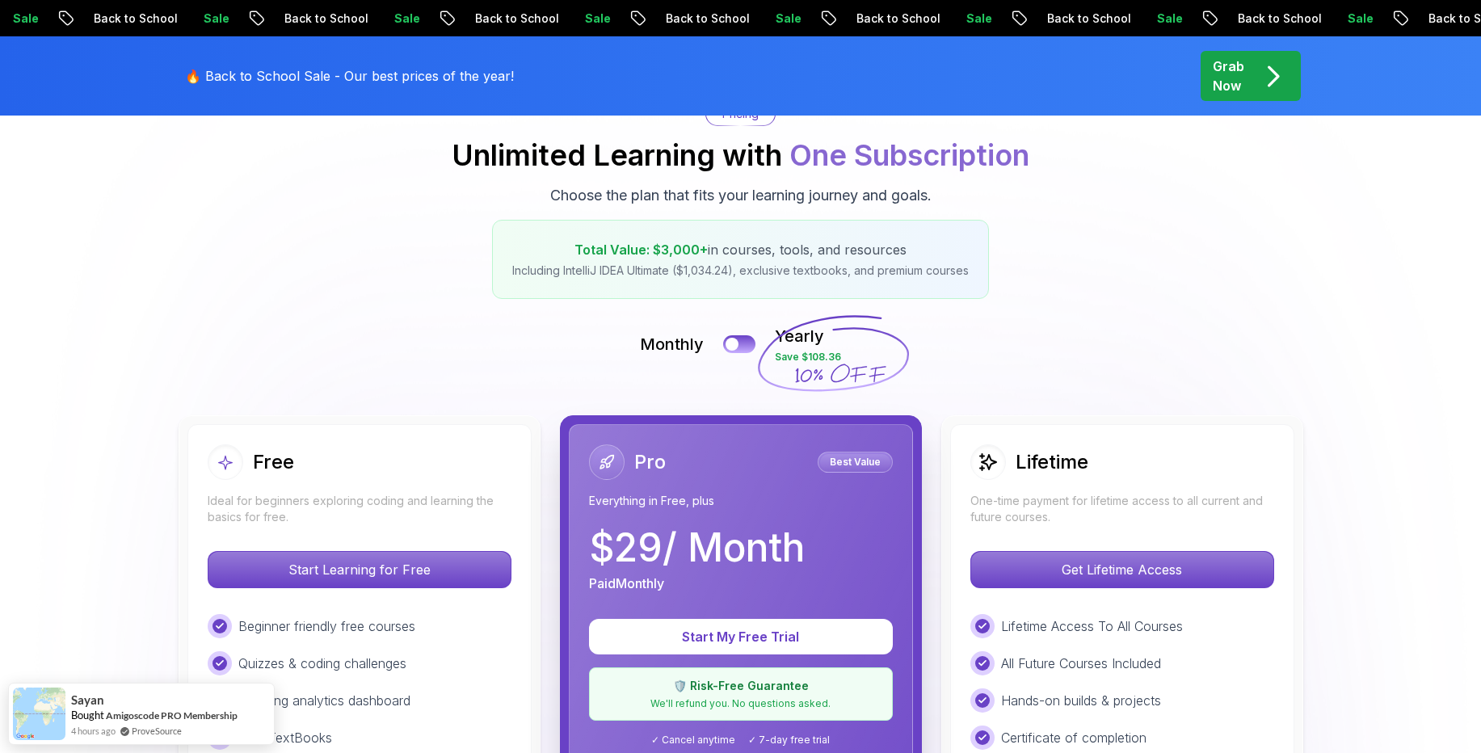
scroll to position [178, 0]
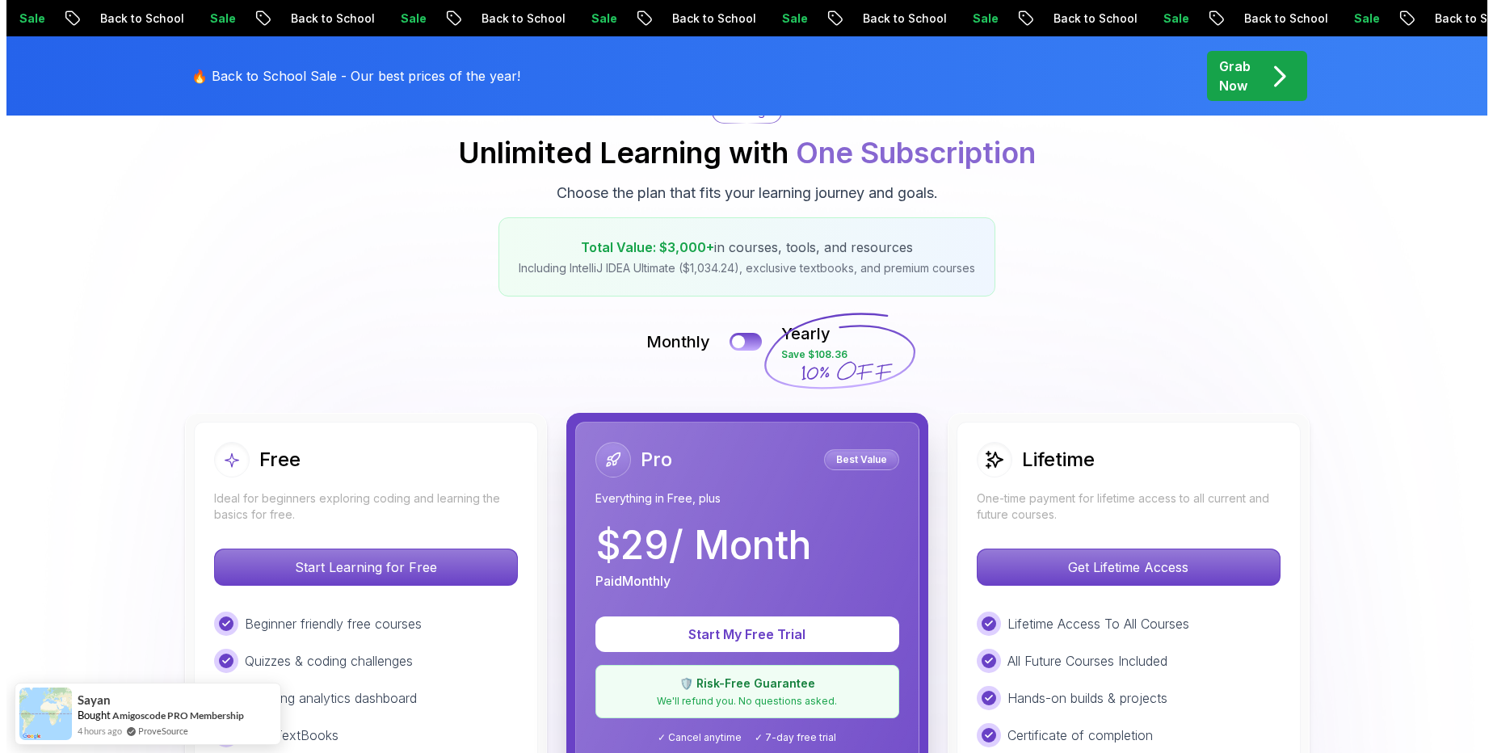
scroll to position [0, 0]
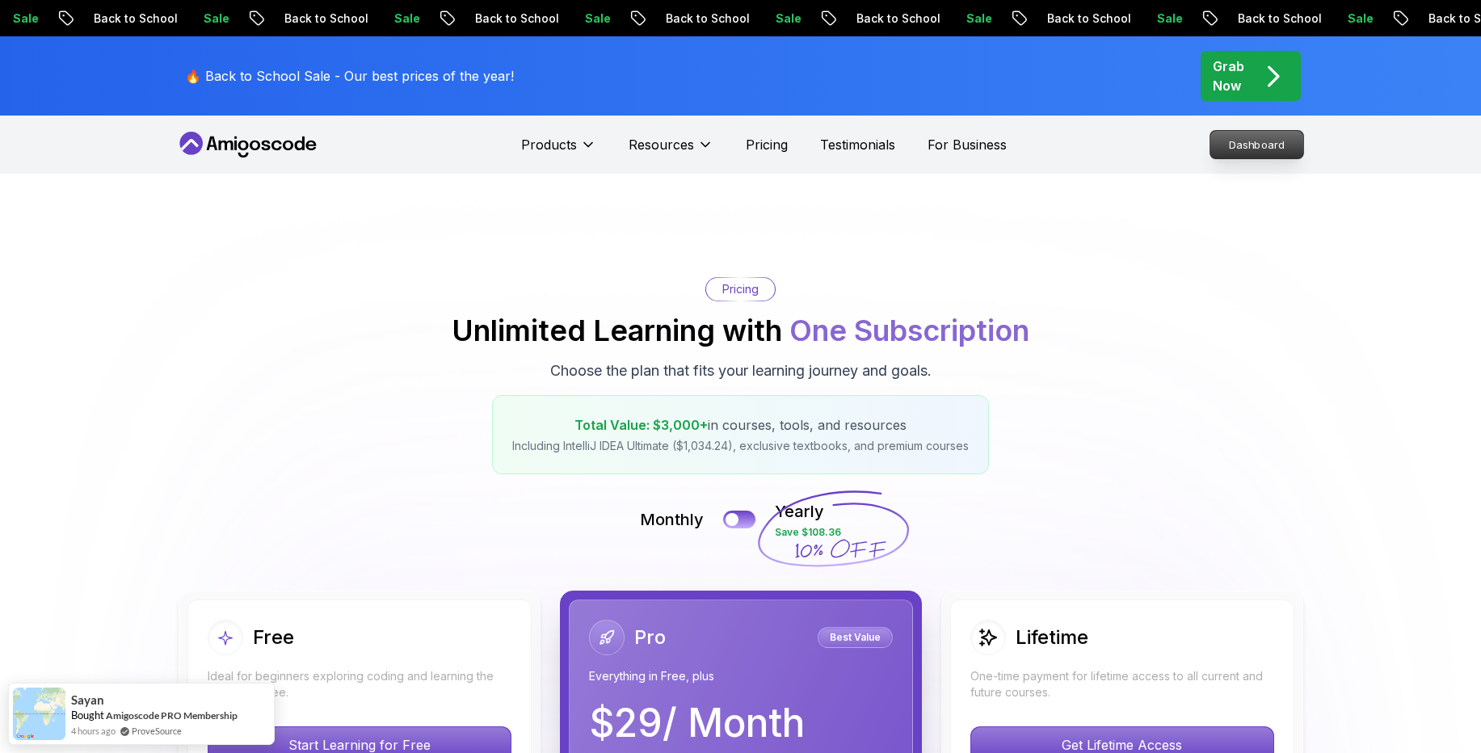
click at [1226, 147] on p "Dashboard" at bounding box center [1256, 144] width 93 height 27
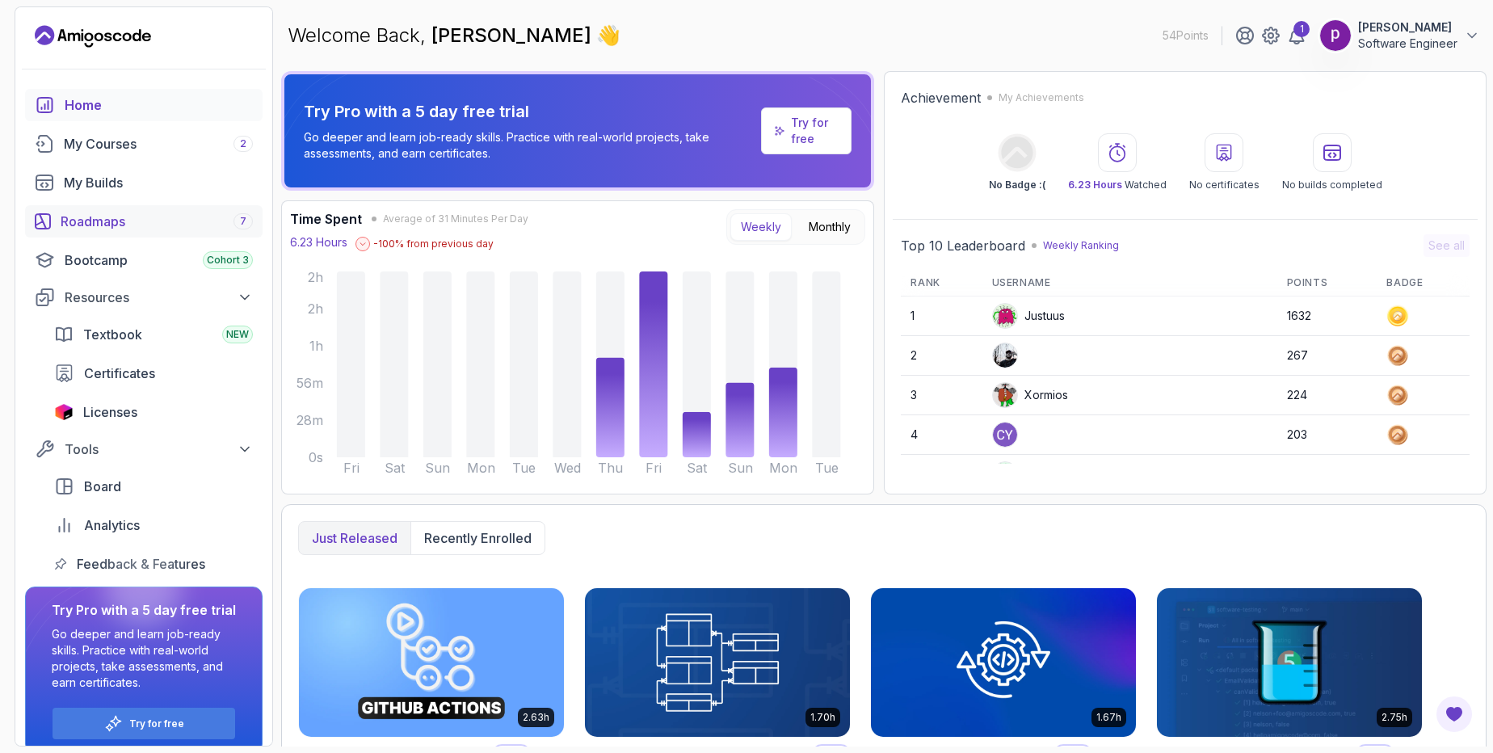
click at [55, 221] on link "Roadmaps 7" at bounding box center [144, 221] width 238 height 32
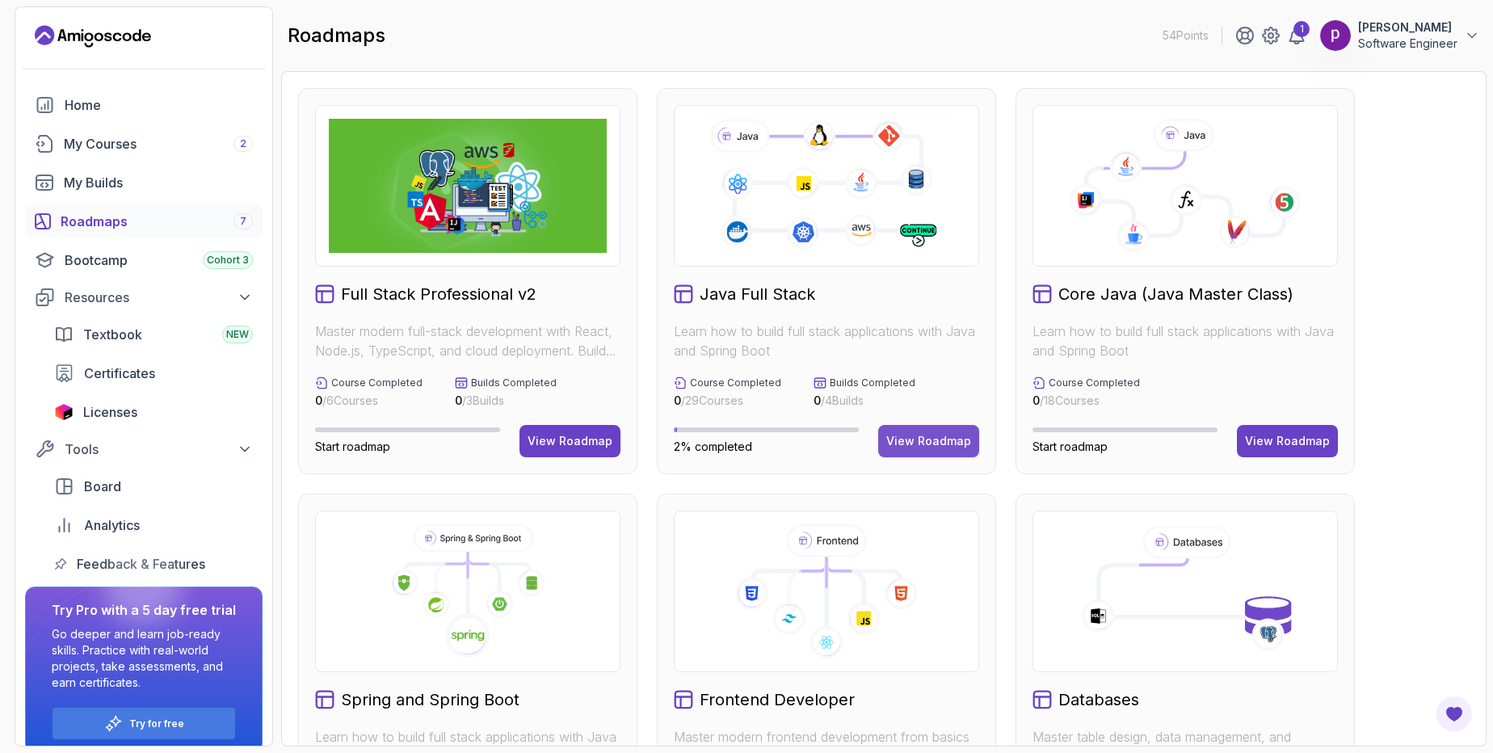
click at [919, 446] on div "View Roadmap" at bounding box center [928, 441] width 85 height 16
click at [915, 441] on div "View Roadmap" at bounding box center [928, 441] width 85 height 16
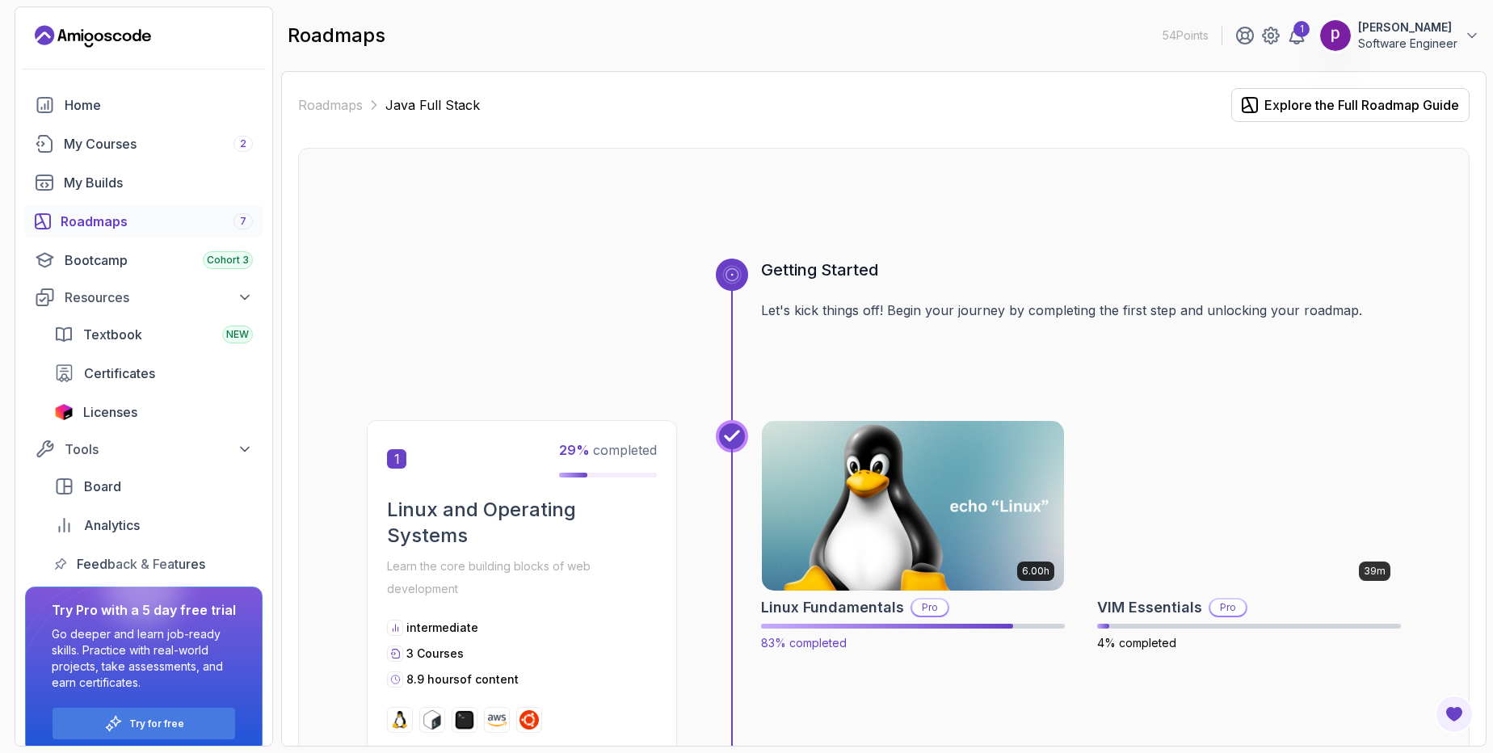
scroll to position [80, 0]
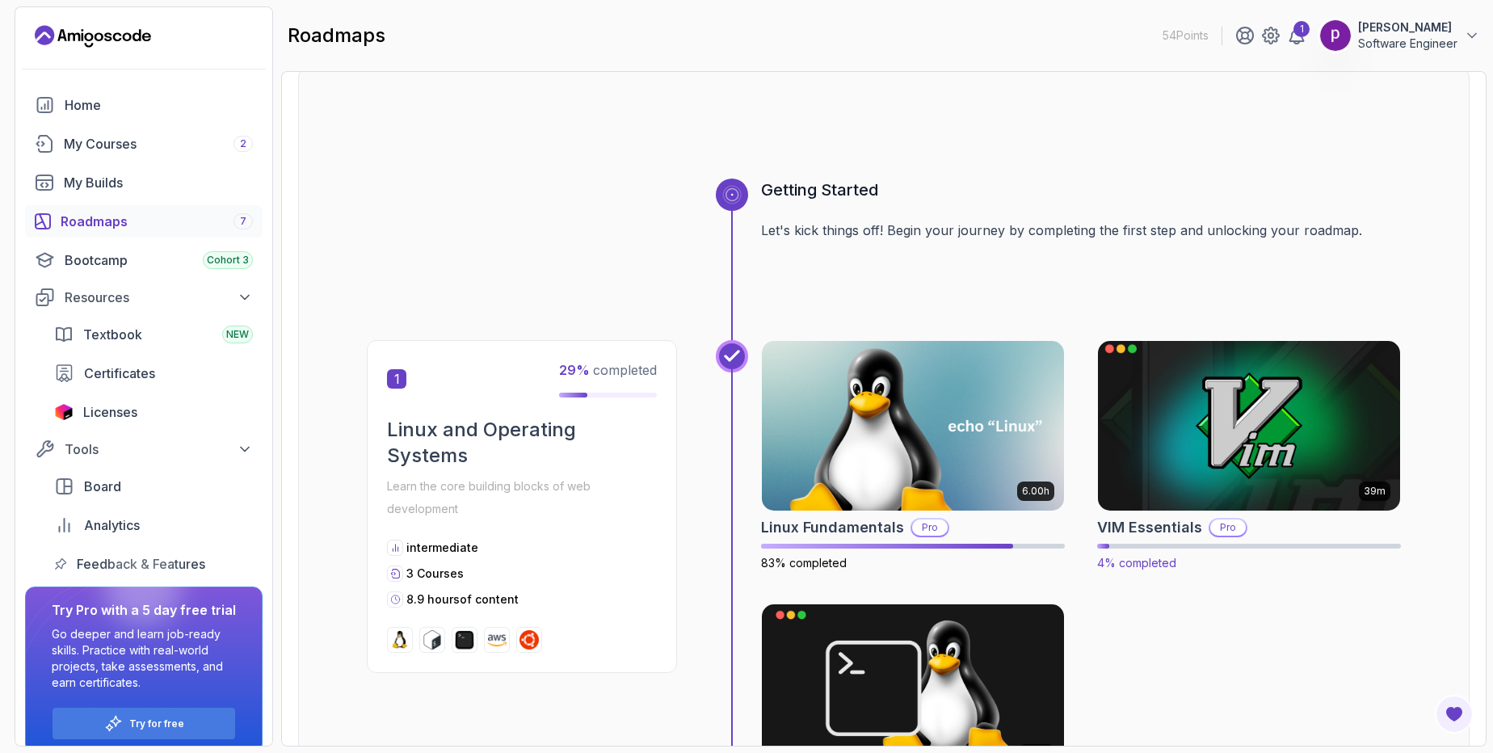
click at [1192, 451] on img at bounding box center [1249, 426] width 317 height 178
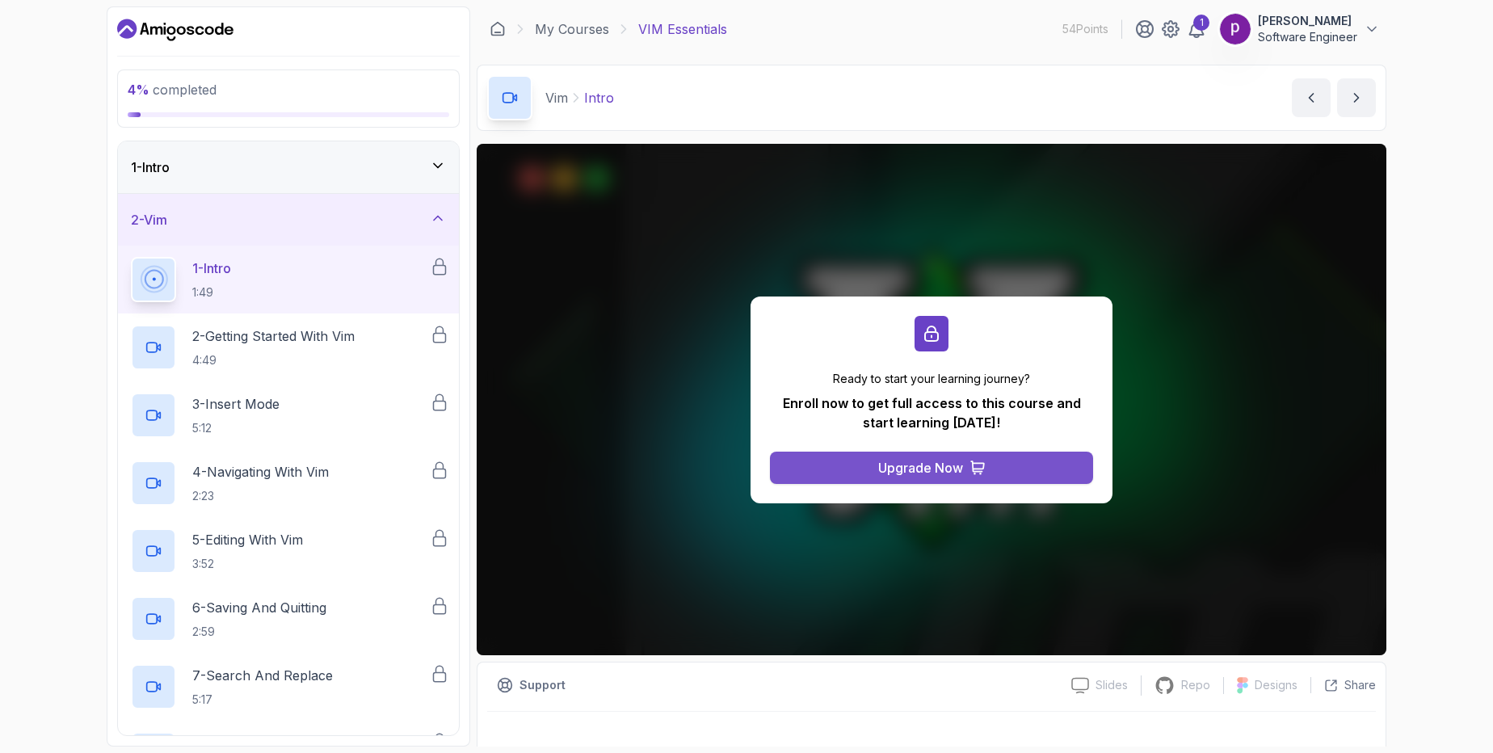
click at [847, 472] on button "Upgrade Now" at bounding box center [931, 468] width 323 height 32
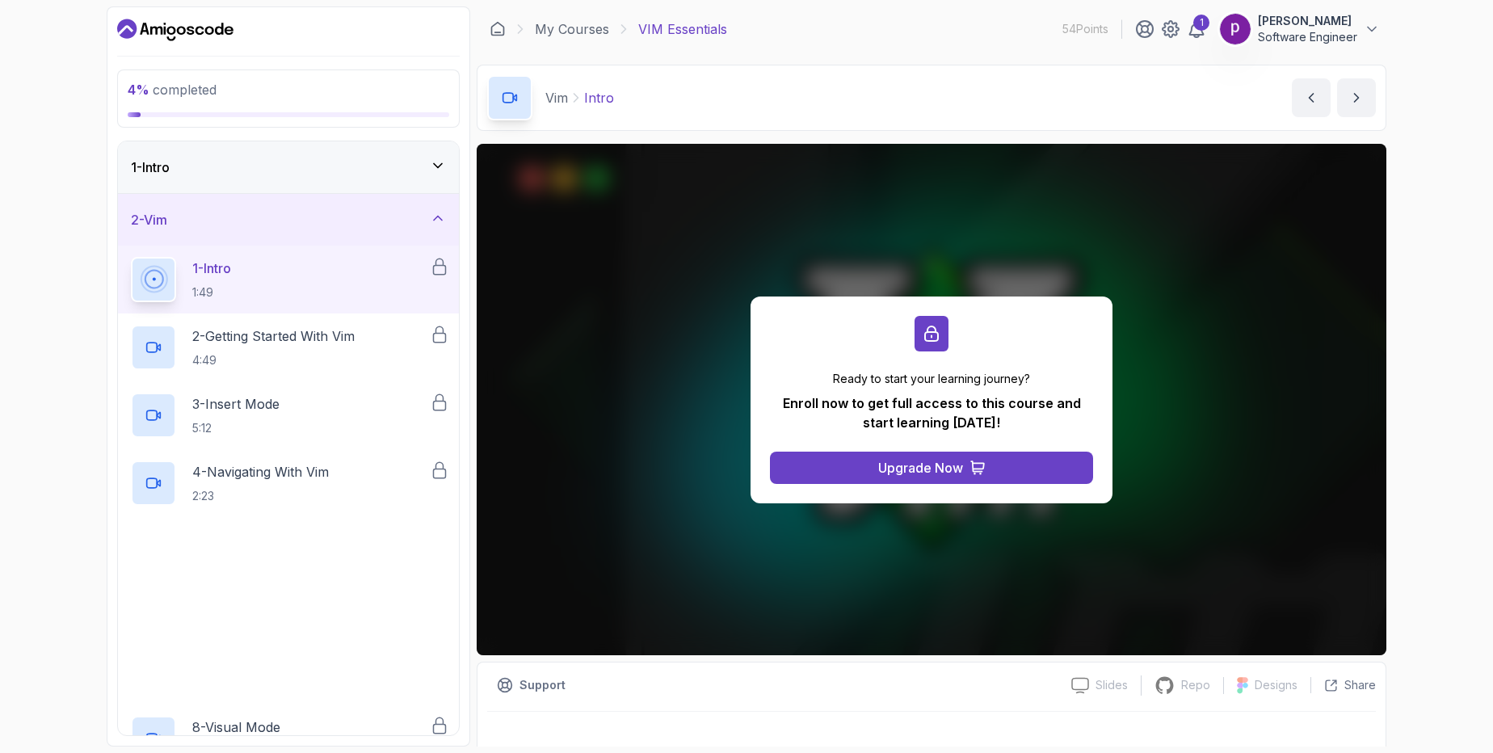
click at [847, 472] on button "Upgrade Now" at bounding box center [931, 468] width 323 height 32
click at [847, 473] on button "Upgrade Now" at bounding box center [931, 468] width 323 height 32
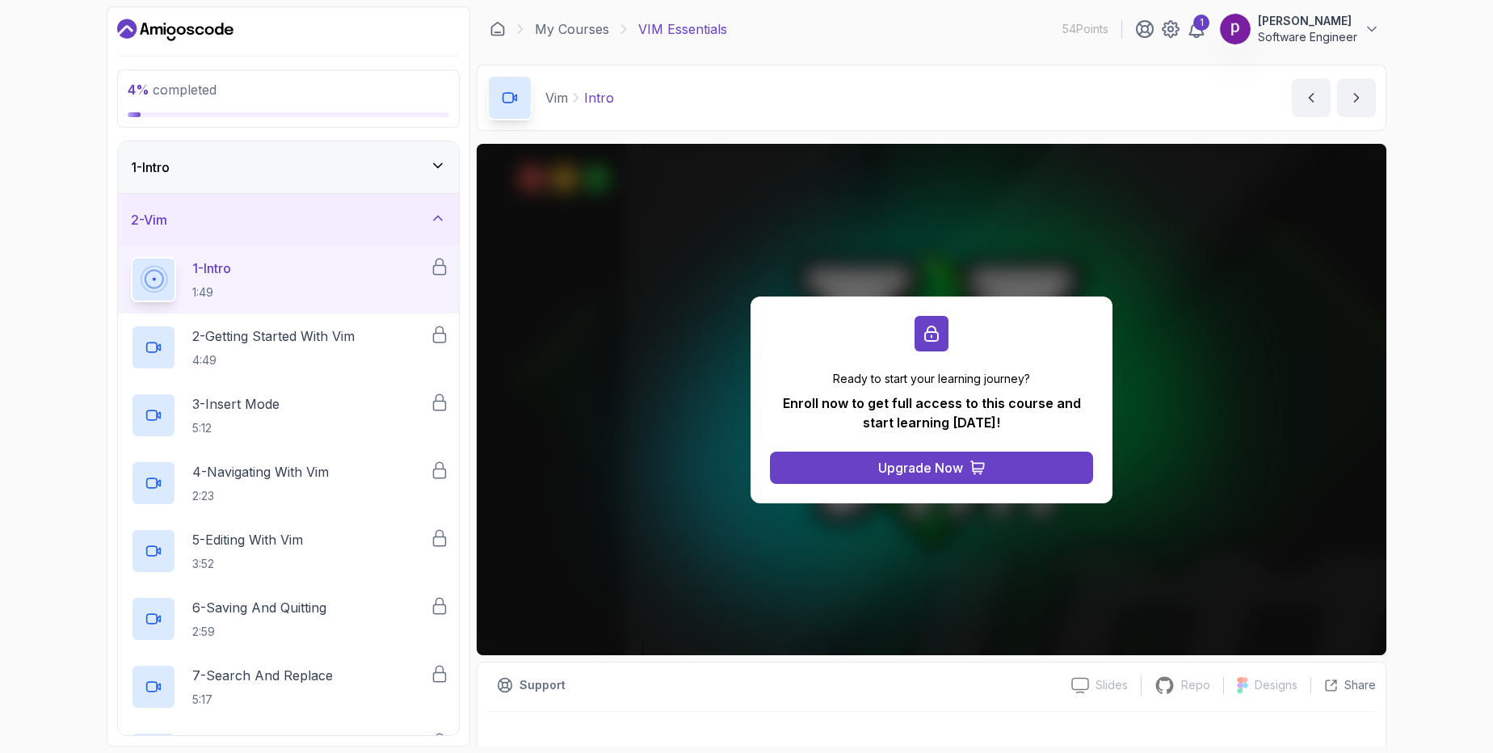
click at [1327, 24] on p "[PERSON_NAME]" at bounding box center [1307, 21] width 99 height 16
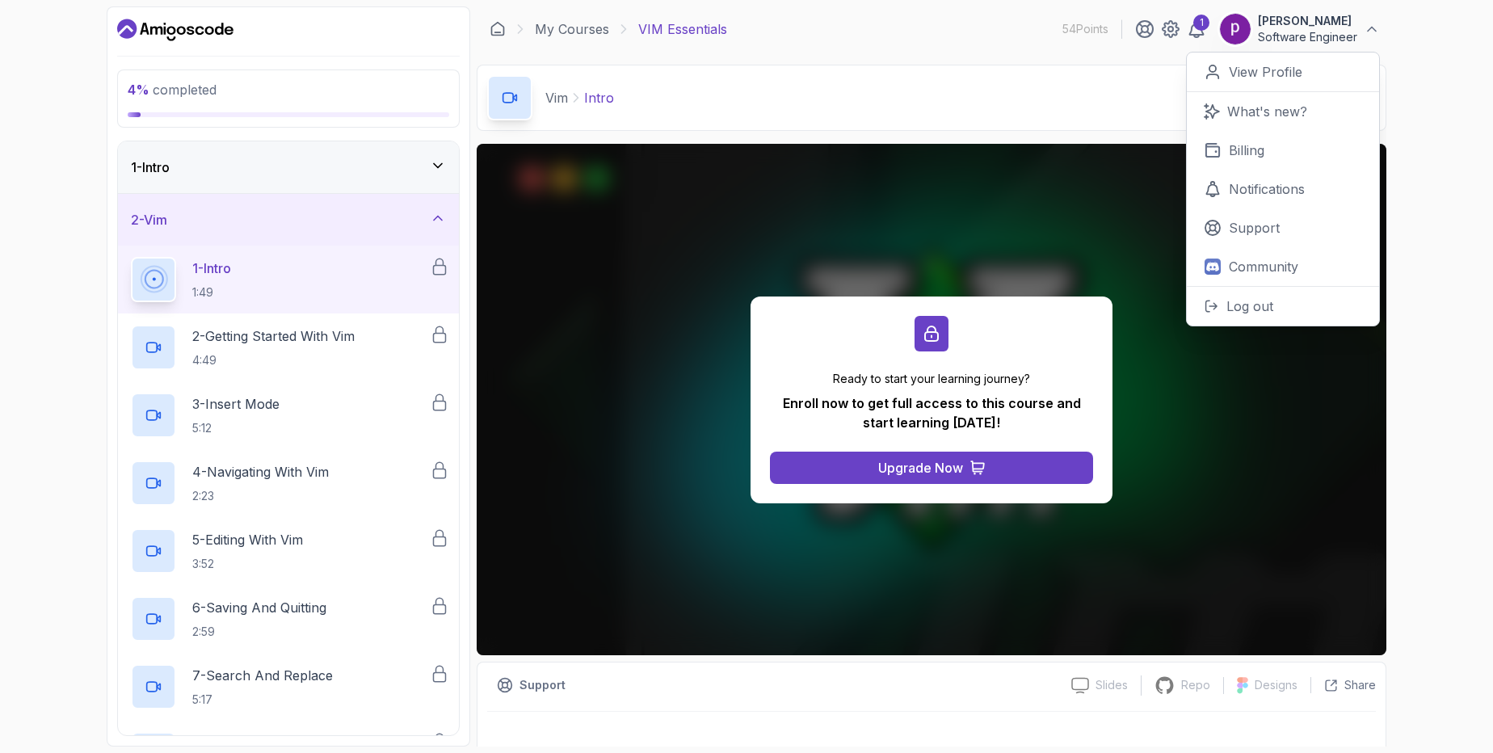
click at [937, 196] on div "Ready to start your learning journey? Enroll now to get full access to this cou…" at bounding box center [932, 399] width 910 height 511
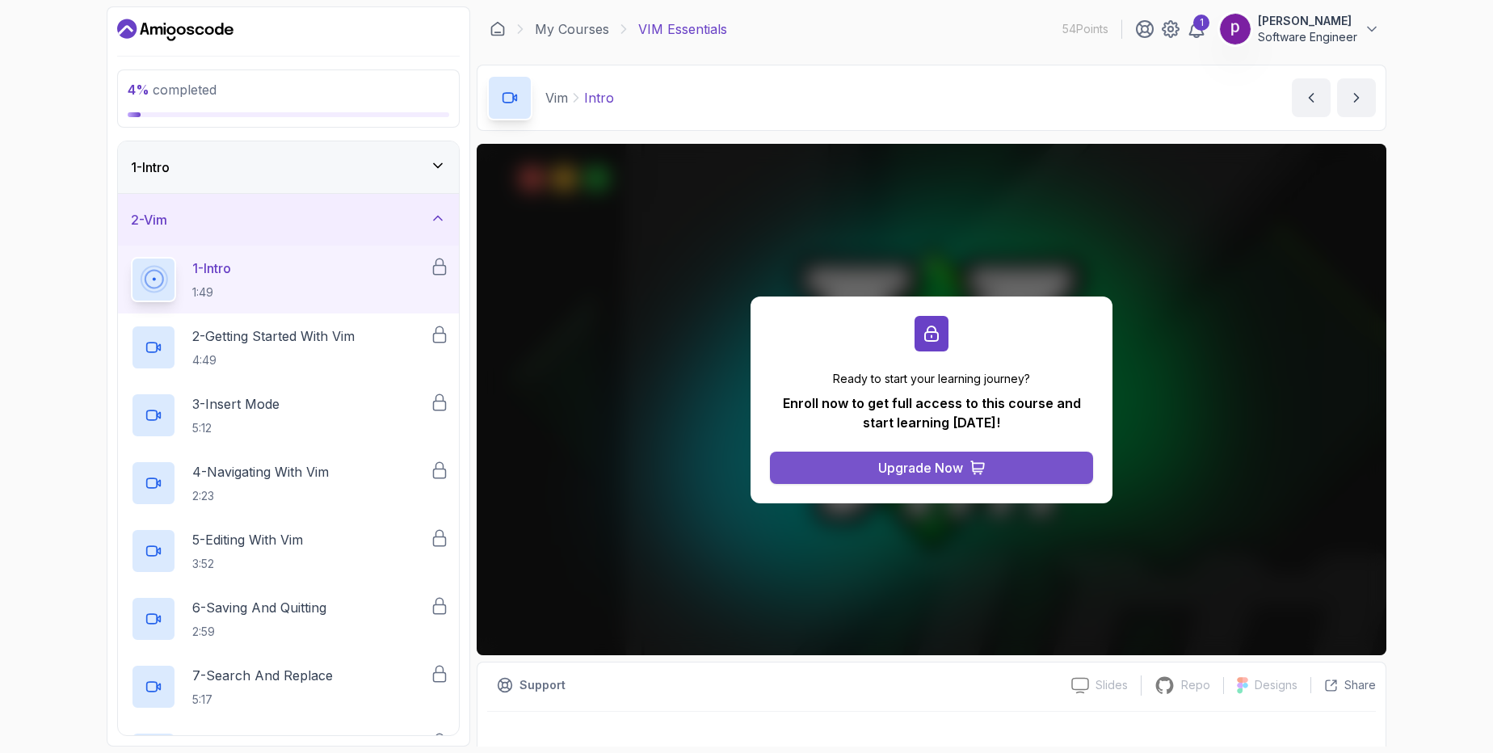
click at [910, 471] on div "Upgrade Now" at bounding box center [920, 467] width 85 height 19
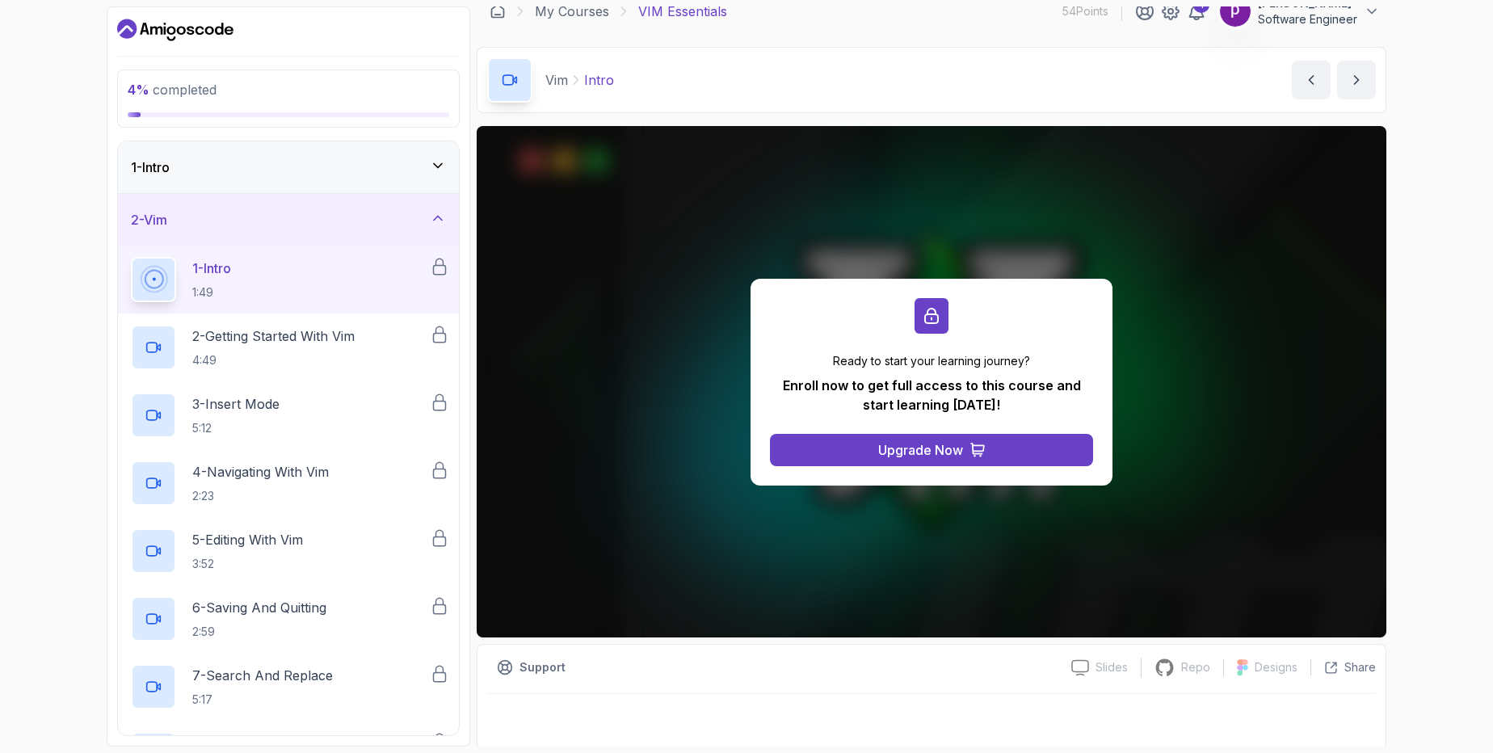
scroll to position [21, 0]
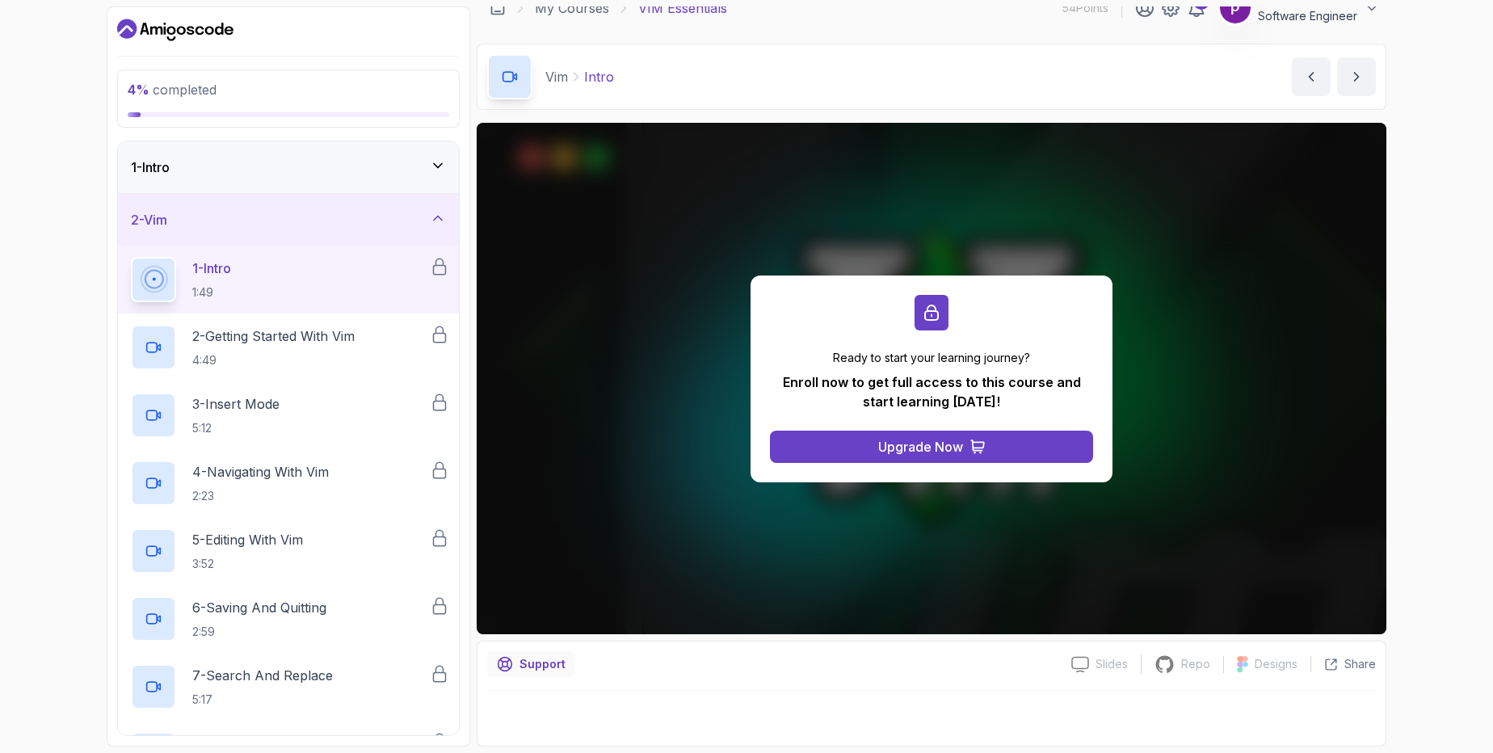
click at [539, 666] on p "Support" at bounding box center [542, 664] width 46 height 16
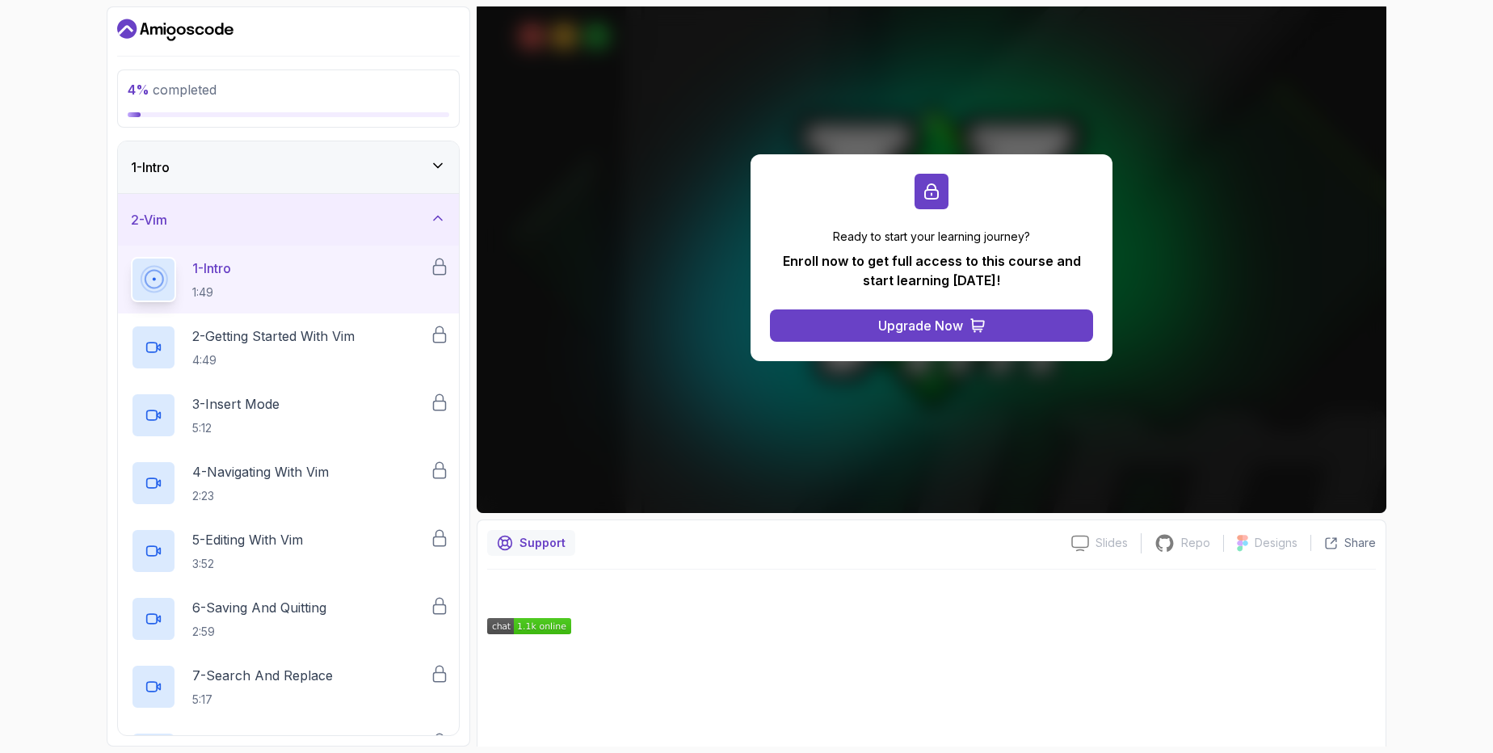
scroll to position [137, 0]
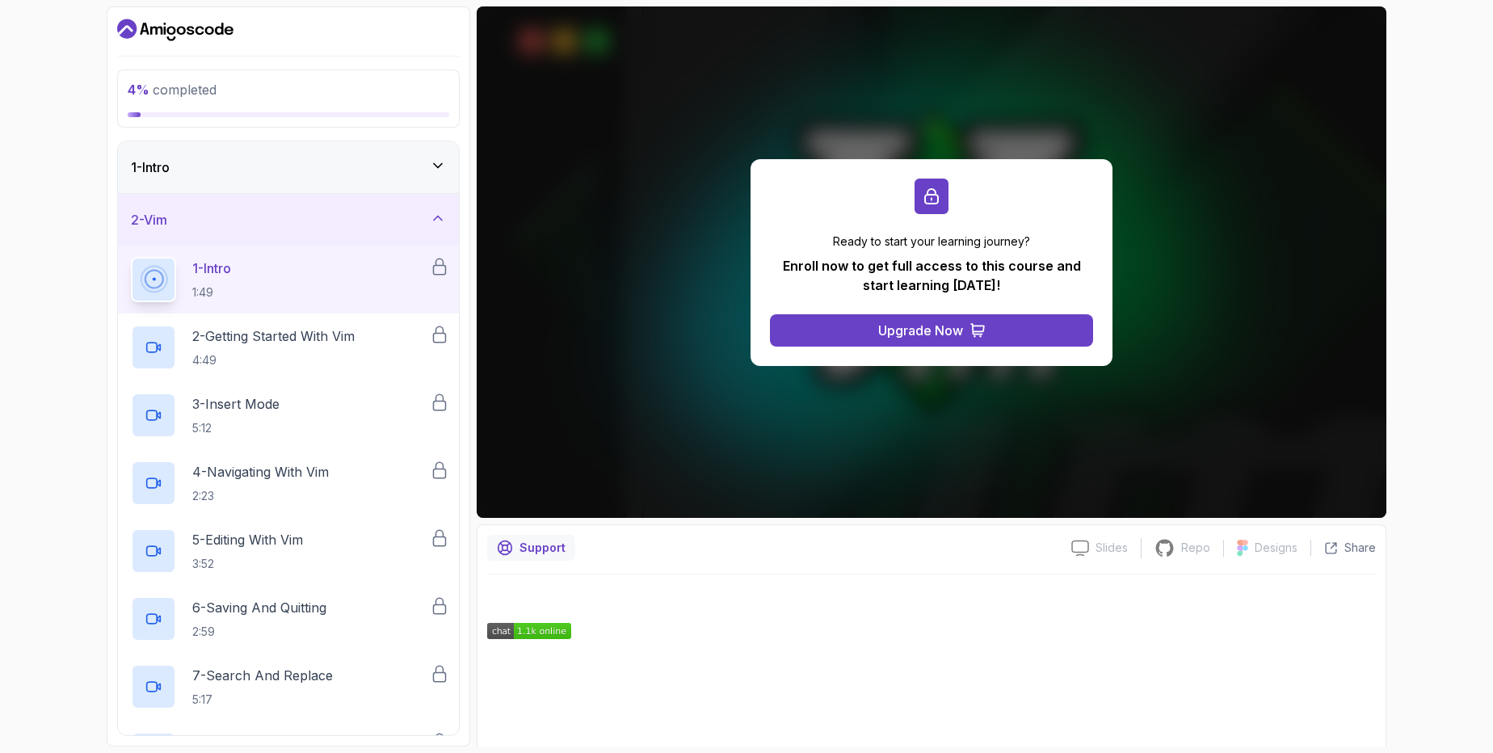
click at [502, 633] on img at bounding box center [529, 631] width 84 height 16
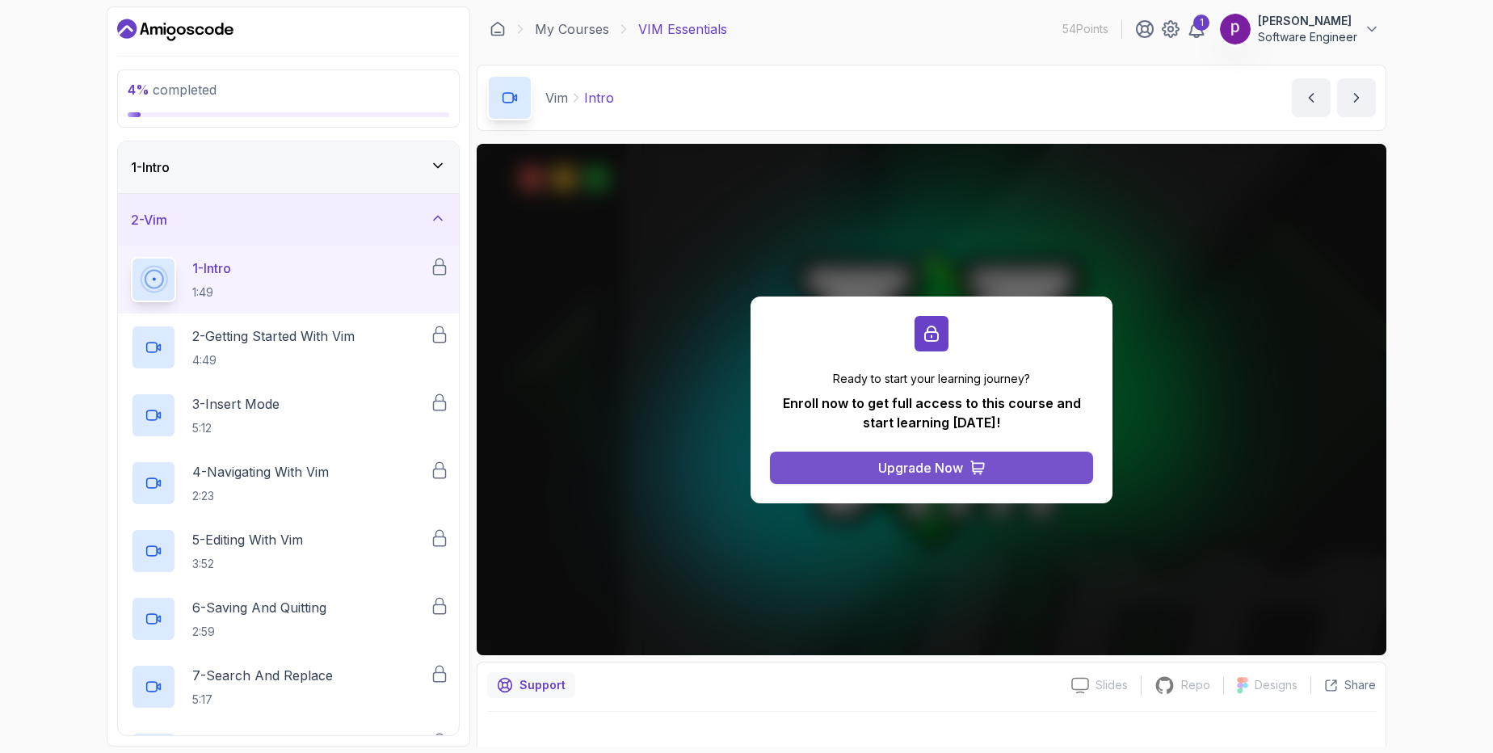
click at [1007, 465] on button "Upgrade Now" at bounding box center [931, 468] width 323 height 32
click at [1007, 466] on button "Upgrade Now" at bounding box center [931, 468] width 323 height 32
click at [1364, 32] on icon at bounding box center [1372, 29] width 16 height 16
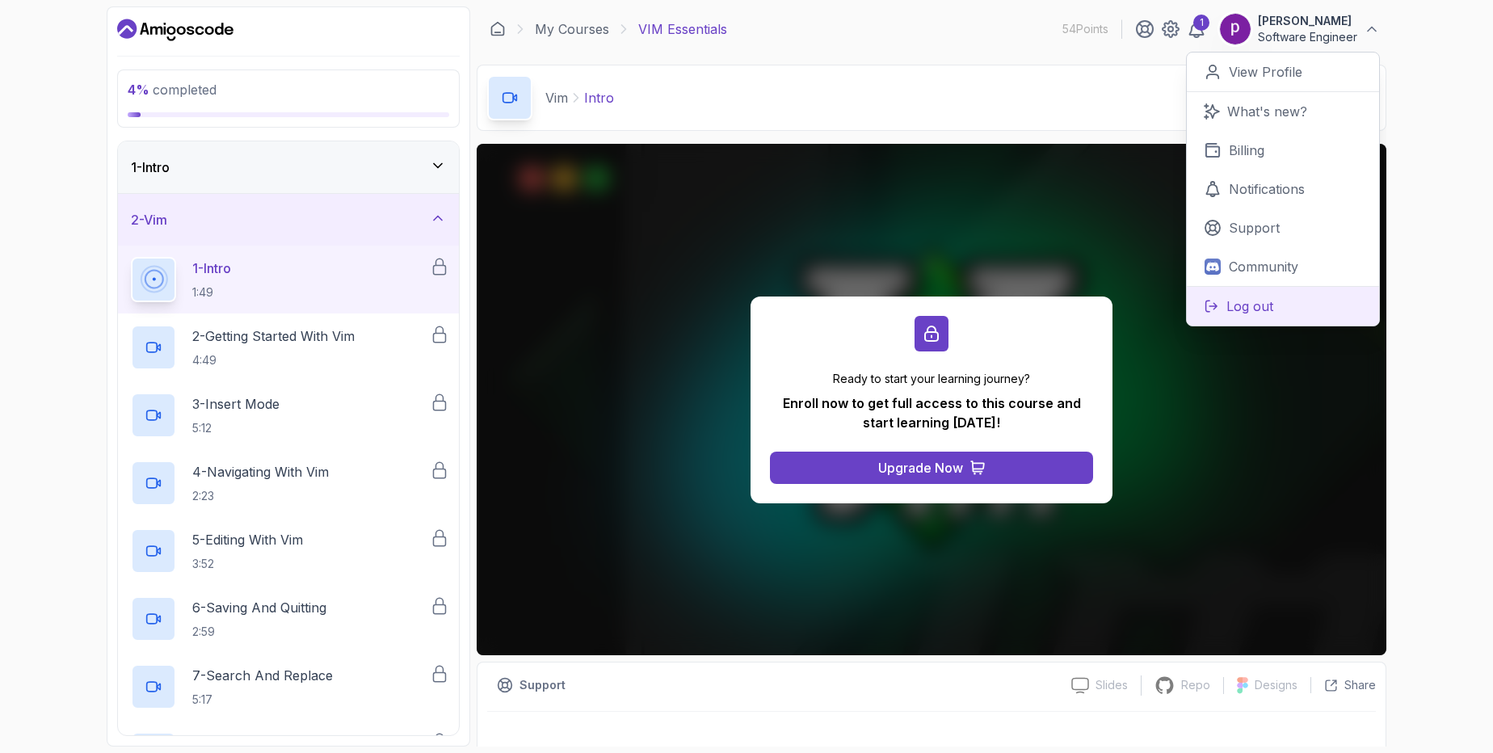
click at [1251, 313] on p "Log out" at bounding box center [1249, 305] width 47 height 19
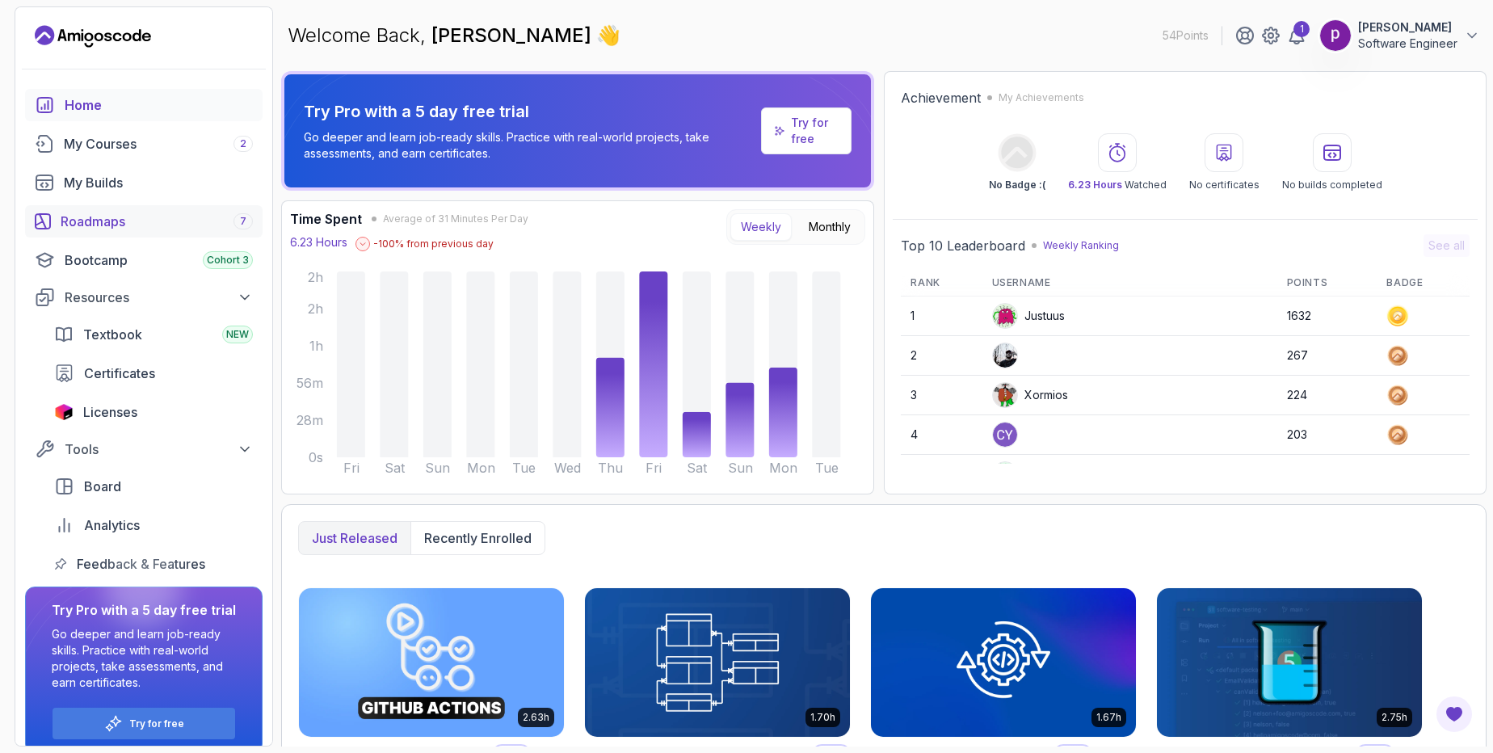
drag, startPoint x: 84, startPoint y: 219, endPoint x: 106, endPoint y: 236, distance: 27.6
click at [84, 220] on div "Roadmaps 7" at bounding box center [157, 221] width 192 height 19
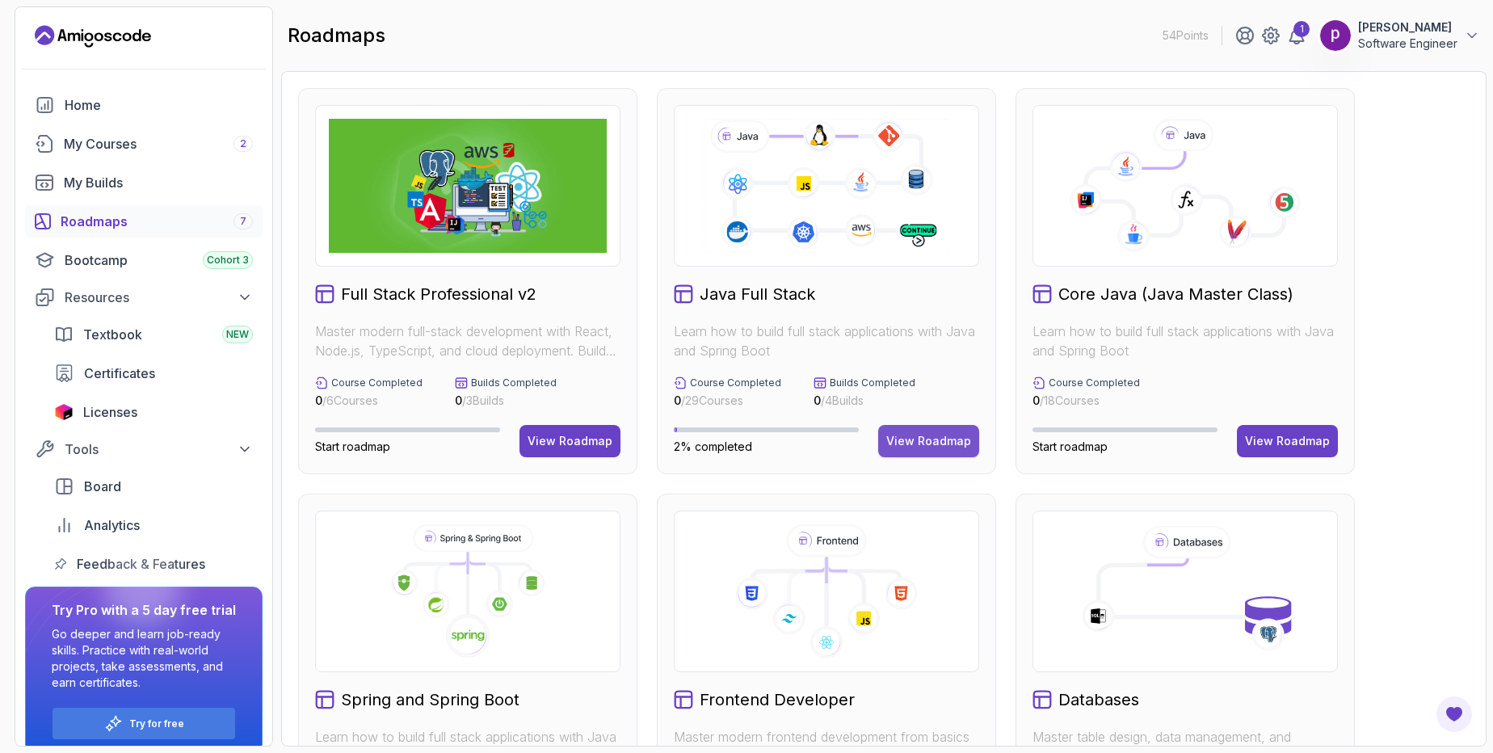
click at [934, 445] on div "View Roadmap" at bounding box center [928, 441] width 85 height 16
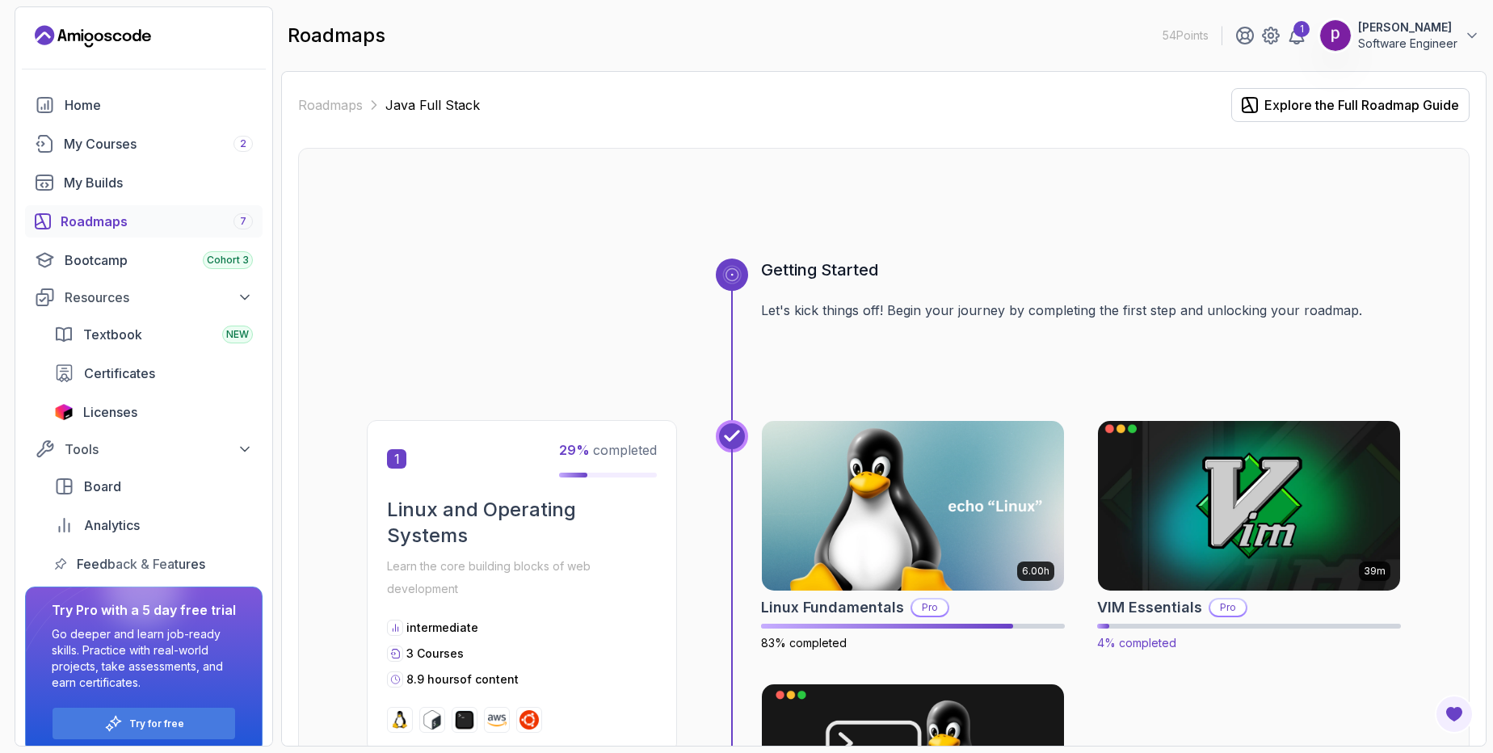
click at [1321, 530] on img at bounding box center [1249, 506] width 317 height 178
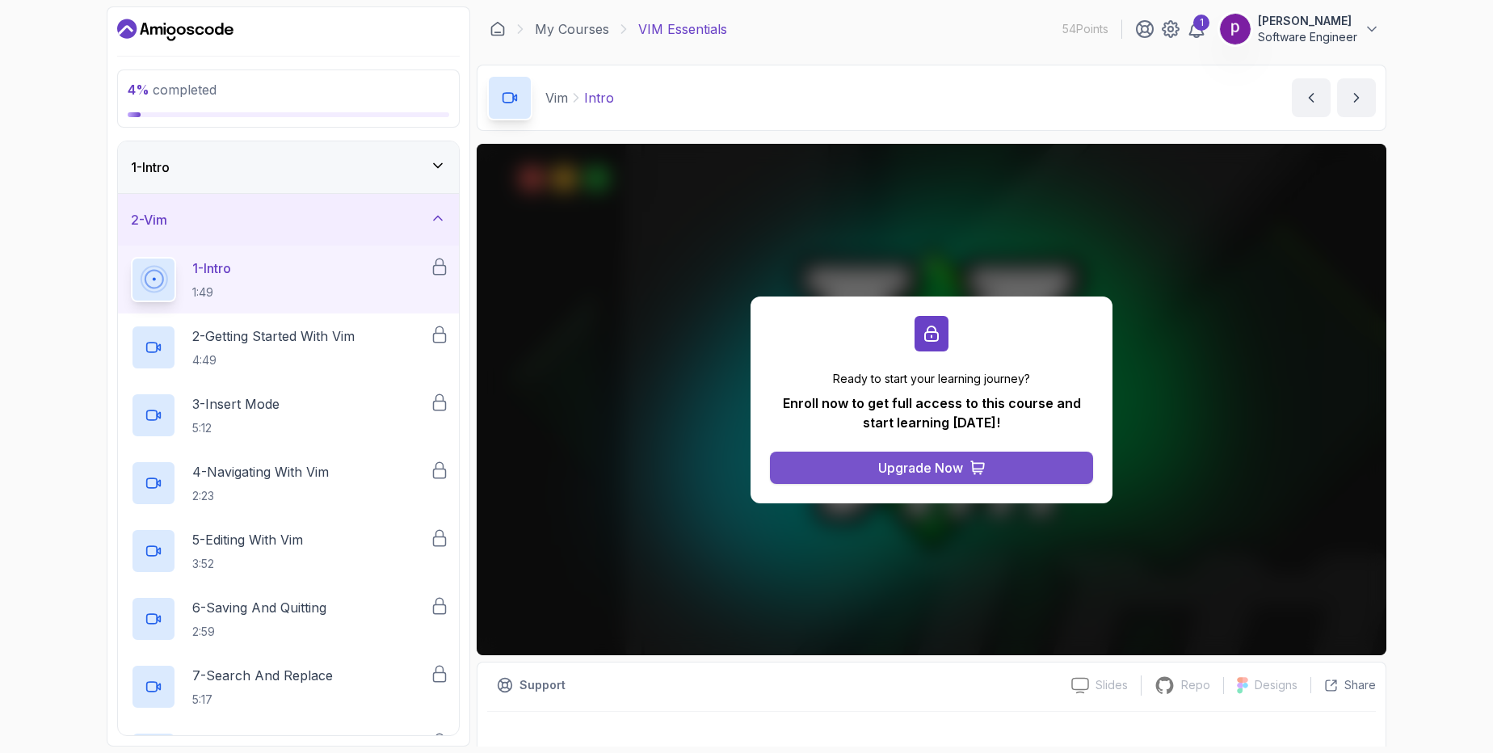
click at [937, 464] on div "Upgrade Now" at bounding box center [920, 467] width 85 height 19
click at [899, 481] on button "Upgrade Now" at bounding box center [931, 468] width 323 height 32
click at [884, 465] on div "Upgrade Now" at bounding box center [920, 467] width 85 height 19
click at [920, 466] on div "Upgrade Now" at bounding box center [920, 467] width 85 height 19
